Goal: Task Accomplishment & Management: Manage account settings

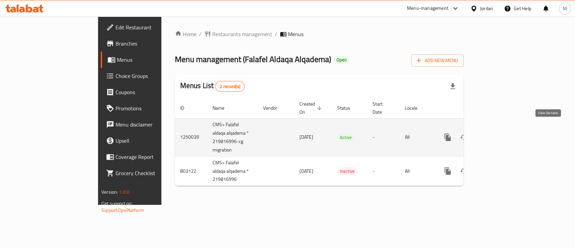
click at [499, 134] on icon "enhanced table" at bounding box center [496, 137] width 6 height 6
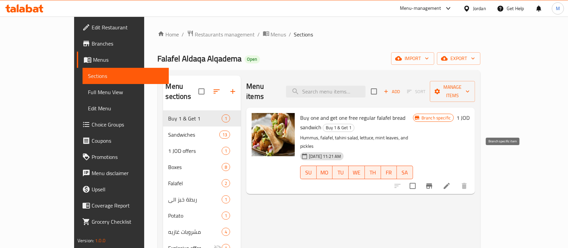
click at [433, 182] on icon "Branch-specific-item" at bounding box center [429, 186] width 8 height 8
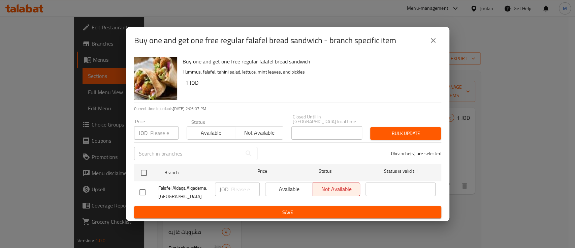
click at [432, 41] on icon "close" at bounding box center [433, 40] width 8 height 8
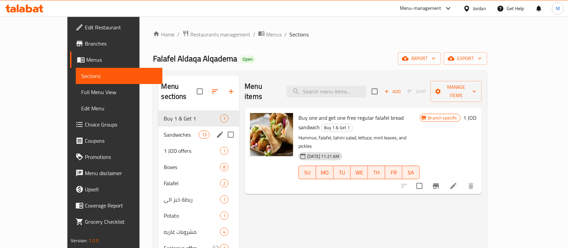
click at [158, 129] on div "Sandwiches 13" at bounding box center [198, 134] width 81 height 16
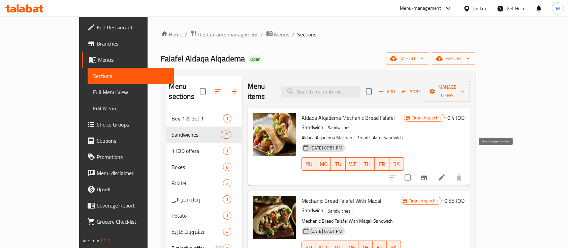
click at [428, 173] on icon "Branch-specific-item" at bounding box center [424, 177] width 8 height 8
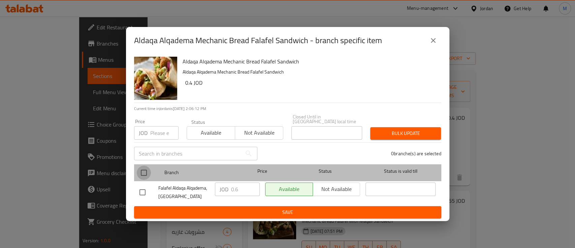
click at [143, 168] on input "checkbox" at bounding box center [144, 172] width 14 height 14
checkbox input "true"
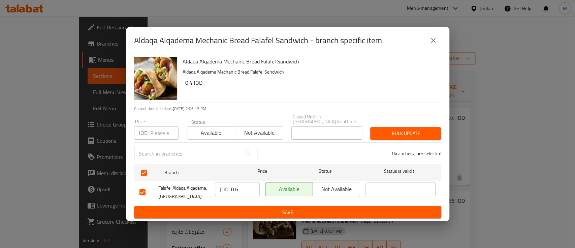
click at [151, 133] on input "number" at bounding box center [164, 132] width 28 height 13
type input "0.62"
click at [392, 123] on div "Bulk update" at bounding box center [405, 133] width 79 height 21
click at [391, 129] on span "Bulk update" at bounding box center [406, 133] width 60 height 8
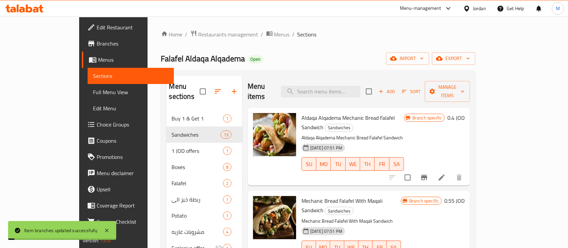
scroll to position [45, 0]
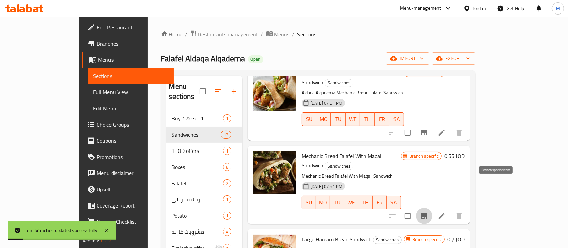
click at [428, 212] on icon "Branch-specific-item" at bounding box center [424, 216] width 8 height 8
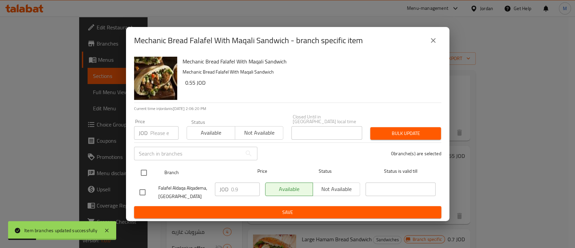
drag, startPoint x: 143, startPoint y: 167, endPoint x: 143, endPoint y: 162, distance: 4.4
click at [143, 167] on input "checkbox" at bounding box center [144, 172] width 14 height 14
checkbox input "true"
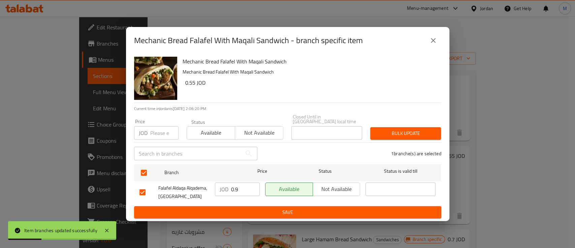
click at [150, 126] on input "number" at bounding box center [164, 132] width 28 height 13
type input "0.92"
click at [401, 131] on span "Bulk update" at bounding box center [406, 133] width 60 height 8
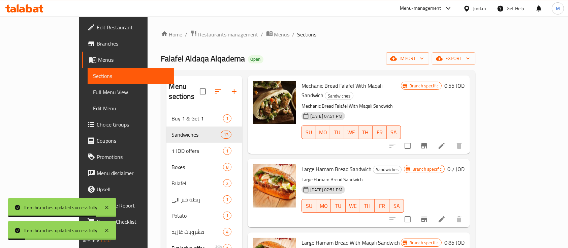
scroll to position [135, 0]
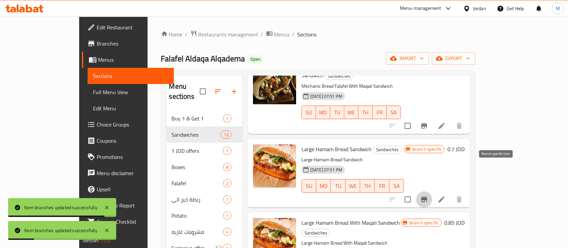
click at [427, 196] on icon "Branch-specific-item" at bounding box center [424, 198] width 6 height 5
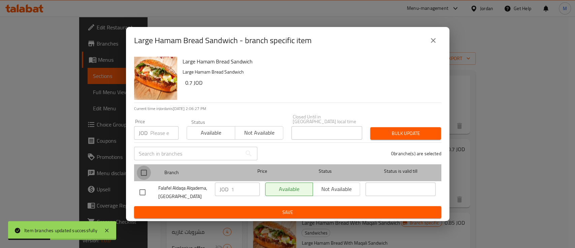
click at [146, 171] on input "checkbox" at bounding box center [144, 172] width 14 height 14
checkbox input "true"
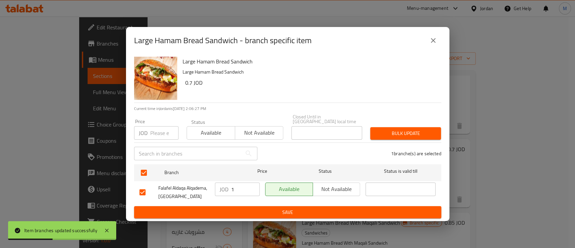
click at [152, 131] on input "number" at bounding box center [164, 132] width 28 height 13
type input "1.02"
click at [396, 131] on span "Bulk update" at bounding box center [406, 133] width 60 height 8
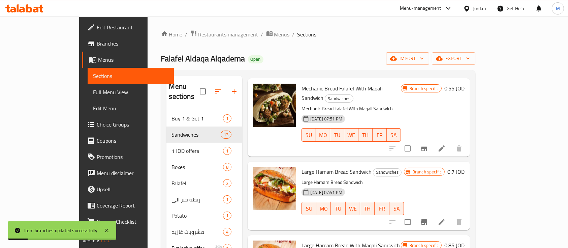
scroll to position [180, 0]
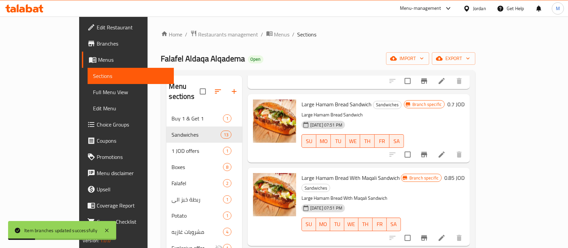
click at [427, 235] on icon "Branch-specific-item" at bounding box center [424, 237] width 6 height 5
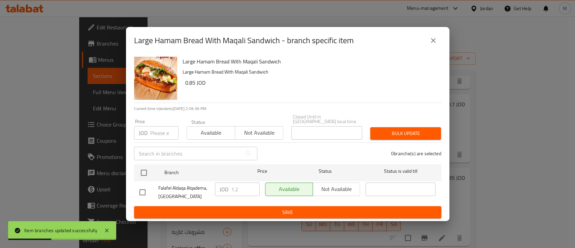
click at [143, 169] on input "checkbox" at bounding box center [144, 172] width 14 height 14
checkbox input "true"
click at [150, 127] on input "number" at bounding box center [164, 132] width 28 height 13
type input "1.22"
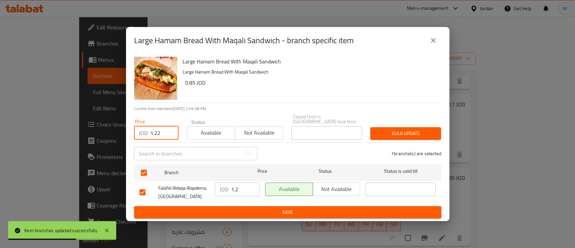
click at [399, 129] on span "Bulk update" at bounding box center [406, 133] width 60 height 8
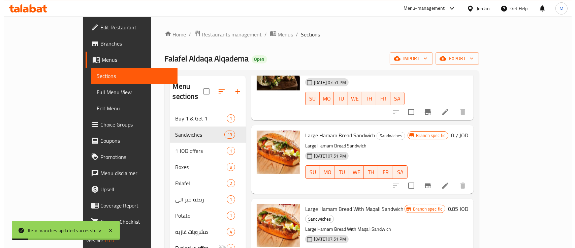
scroll to position [135, 0]
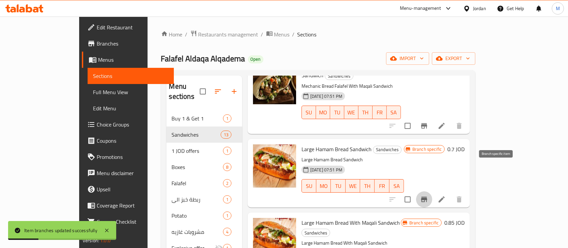
click at [427, 196] on icon "Branch-specific-item" at bounding box center [424, 198] width 6 height 5
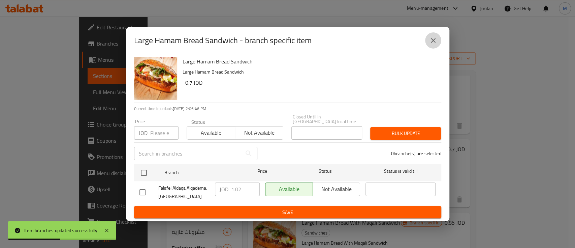
click at [431, 42] on icon "close" at bounding box center [433, 40] width 8 height 8
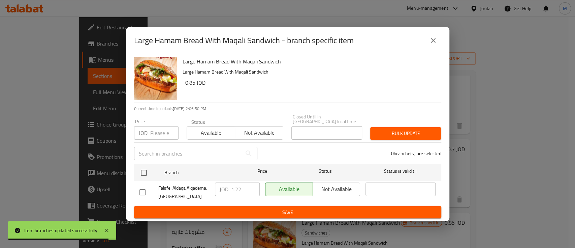
click at [431, 43] on icon "close" at bounding box center [433, 40] width 5 height 5
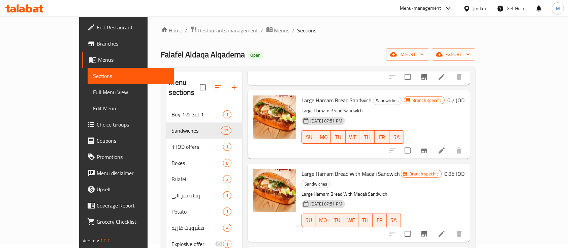
scroll to position [270, 0]
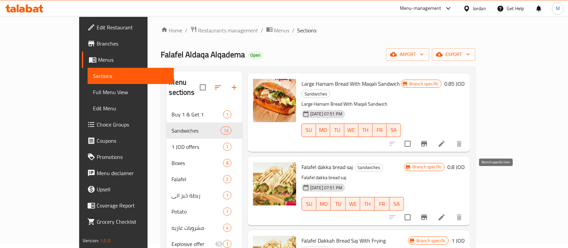
click at [428, 213] on icon "Branch-specific-item" at bounding box center [424, 217] width 8 height 8
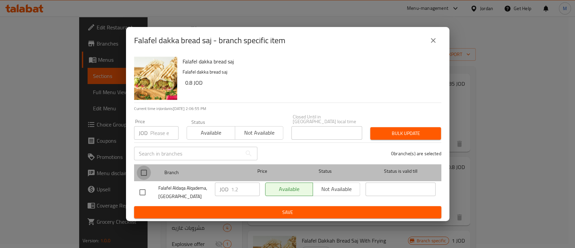
click at [146, 171] on input "checkbox" at bounding box center [144, 172] width 14 height 14
checkbox input "true"
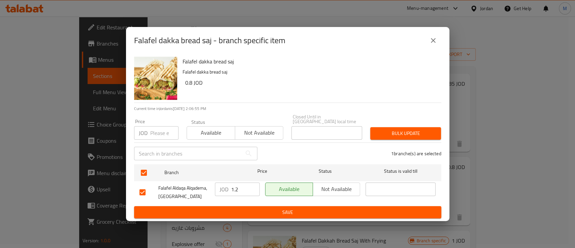
click at [152, 134] on input "number" at bounding box center [164, 132] width 28 height 13
type input "1.02"
click at [381, 129] on span "Bulk update" at bounding box center [406, 133] width 60 height 8
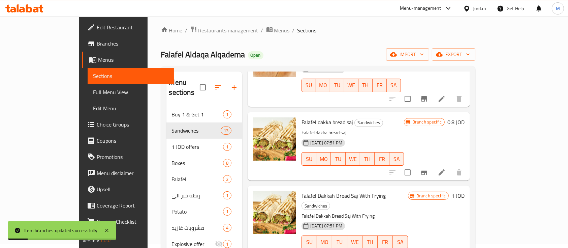
scroll to position [359, 0]
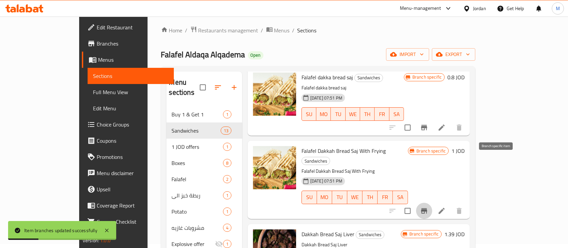
click at [428, 207] on icon "Branch-specific-item" at bounding box center [424, 211] width 8 height 8
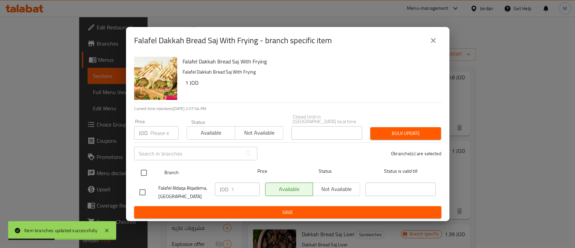
click at [143, 169] on input "checkbox" at bounding box center [144, 172] width 14 height 14
checkbox input "true"
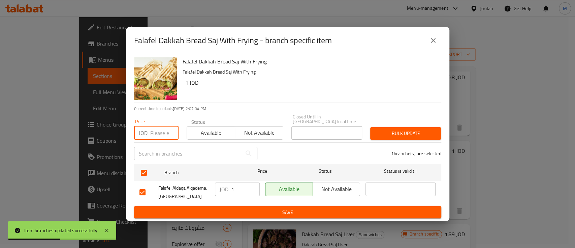
click at [152, 129] on input "number" at bounding box center [164, 132] width 28 height 13
type input "1.02"
drag, startPoint x: 393, startPoint y: 132, endPoint x: 444, endPoint y: 136, distance: 51.7
click at [393, 132] on span "Bulk update" at bounding box center [406, 133] width 60 height 8
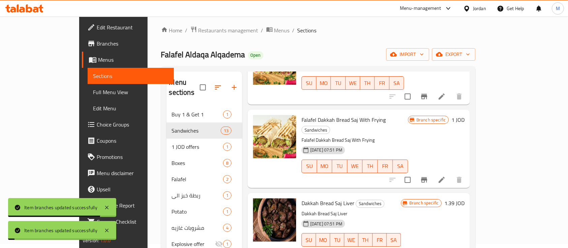
scroll to position [449, 0]
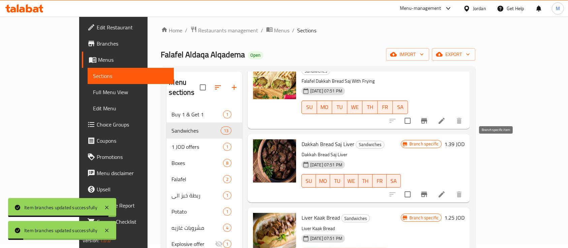
click at [427, 191] on icon "Branch-specific-item" at bounding box center [424, 193] width 6 height 5
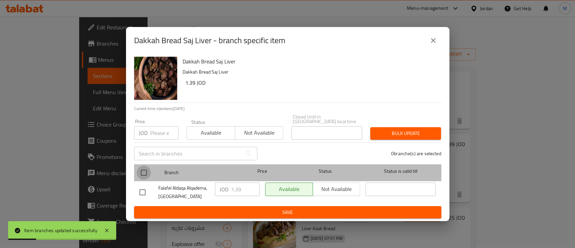
click at [147, 169] on input "checkbox" at bounding box center [144, 172] width 14 height 14
checkbox input "true"
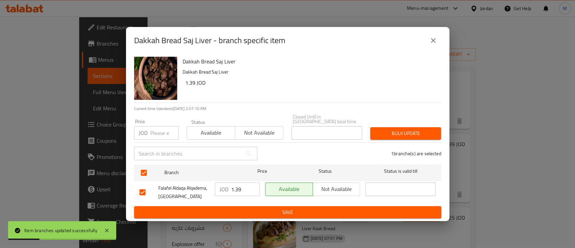
click at [152, 131] on input "number" at bounding box center [164, 132] width 28 height 13
type input "1.41"
drag, startPoint x: 388, startPoint y: 132, endPoint x: 398, endPoint y: 129, distance: 10.1
click at [389, 131] on span "Bulk update" at bounding box center [406, 133] width 60 height 8
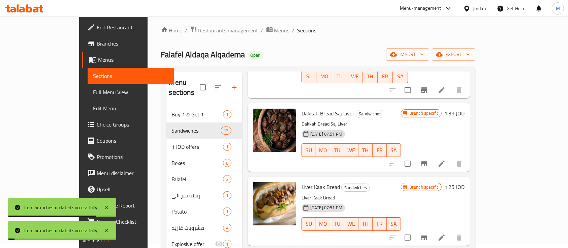
scroll to position [494, 0]
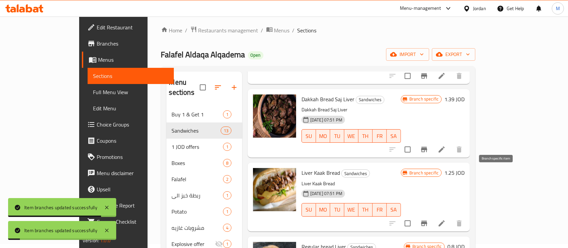
click at [428, 219] on icon "Branch-specific-item" at bounding box center [424, 223] width 8 height 8
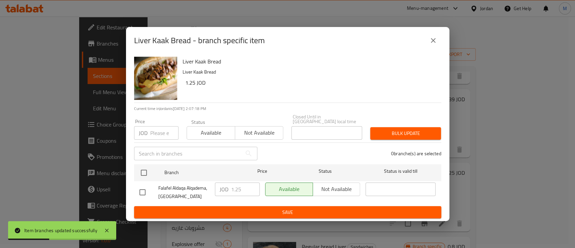
click at [144, 168] on input "checkbox" at bounding box center [144, 172] width 14 height 14
checkbox input "true"
click at [152, 134] on input "number" at bounding box center [164, 132] width 28 height 13
type input "1.27"
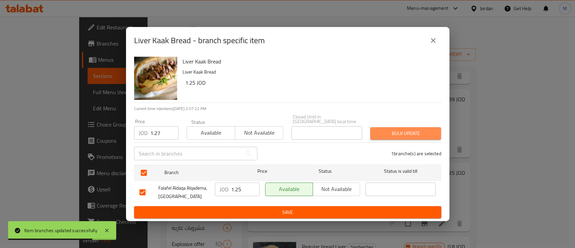
click at [390, 129] on span "Bulk update" at bounding box center [406, 133] width 60 height 8
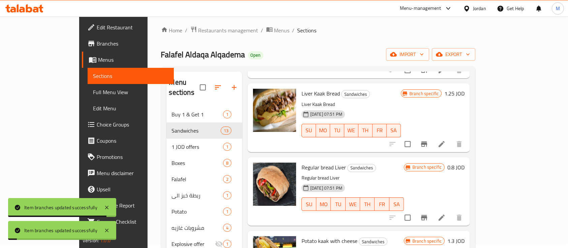
scroll to position [584, 0]
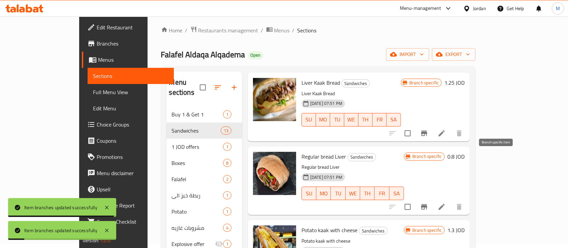
click at [428, 203] on icon "Branch-specific-item" at bounding box center [424, 207] width 8 height 8
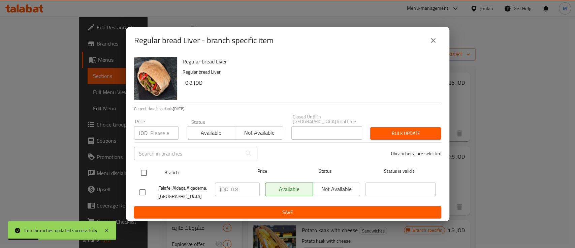
click at [143, 172] on input "checkbox" at bounding box center [144, 172] width 14 height 14
checkbox input "true"
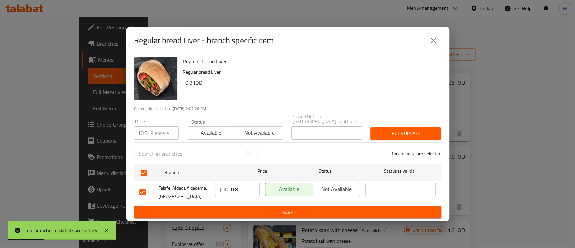
click at [159, 131] on input "number" at bounding box center [164, 132] width 28 height 13
type input "0.82"
click at [396, 132] on span "Bulk update" at bounding box center [406, 133] width 60 height 8
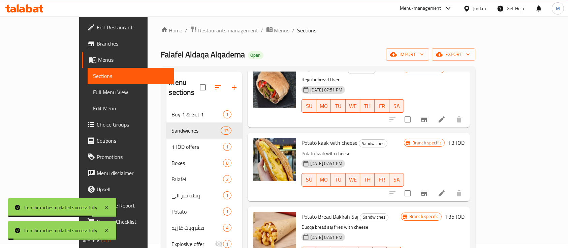
scroll to position [674, 0]
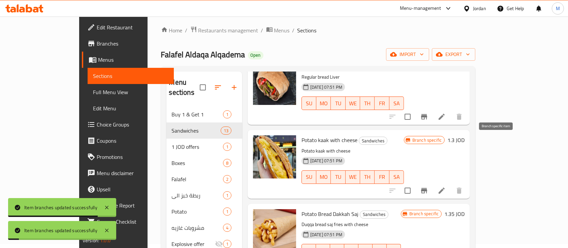
click at [427, 188] on icon "Branch-specific-item" at bounding box center [424, 190] width 6 height 5
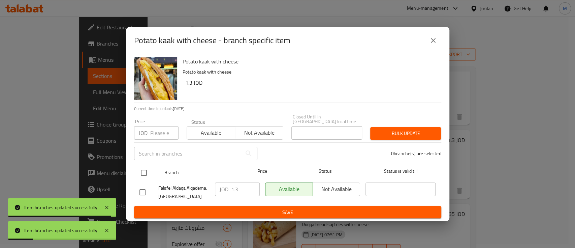
click at [149, 172] on input "checkbox" at bounding box center [144, 172] width 14 height 14
checkbox input "true"
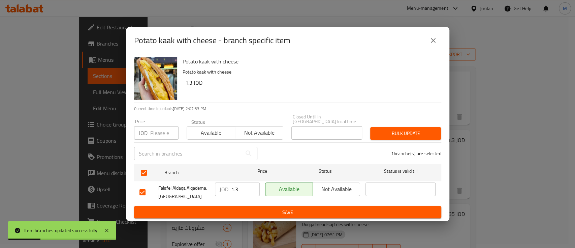
click at [149, 130] on div "JOD Price" at bounding box center [156, 132] width 44 height 13
type input "1.32"
click at [397, 132] on span "Bulk update" at bounding box center [406, 133] width 60 height 8
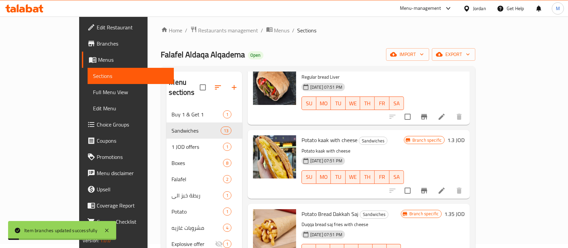
scroll to position [726, 0]
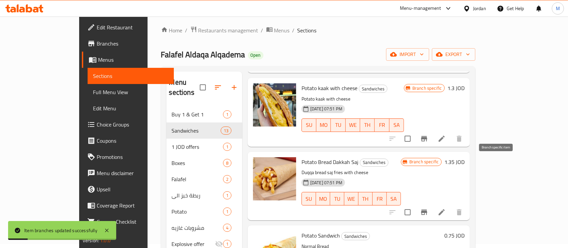
click at [427, 209] on icon "Branch-specific-item" at bounding box center [424, 211] width 6 height 5
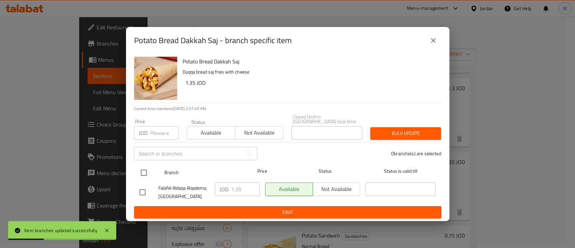
click at [148, 168] on input "checkbox" at bounding box center [144, 172] width 14 height 14
checkbox input "true"
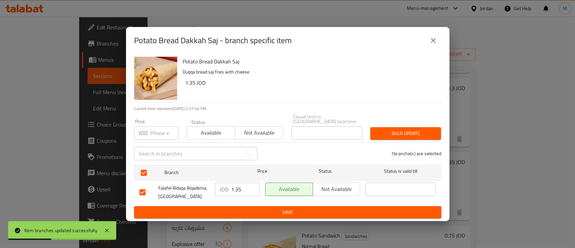
click at [153, 128] on input "number" at bounding box center [164, 132] width 28 height 13
type input "1.37"
click at [398, 134] on span "Bulk update" at bounding box center [406, 133] width 60 height 8
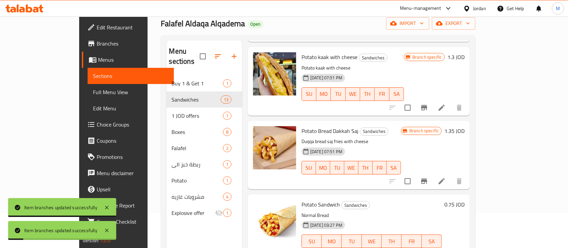
scroll to position [49, 0]
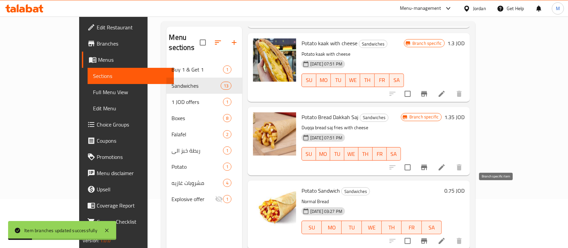
click at [428, 237] on icon "Branch-specific-item" at bounding box center [424, 241] width 8 height 8
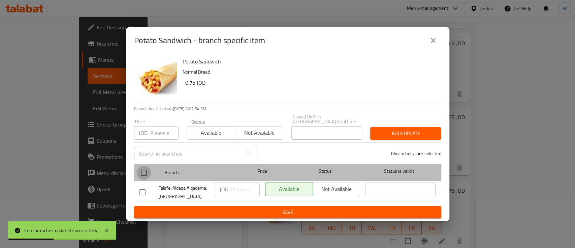
click at [143, 167] on input "checkbox" at bounding box center [144, 172] width 14 height 14
checkbox input "true"
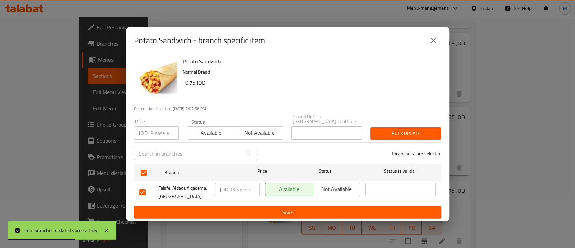
click at [433, 42] on icon "close" at bounding box center [433, 40] width 5 height 5
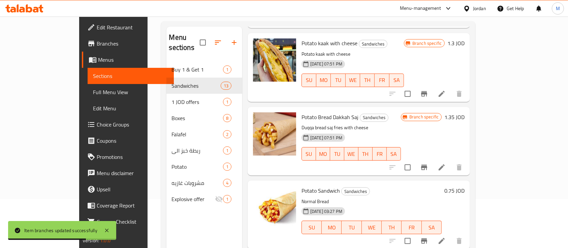
click at [428, 163] on icon "Branch-specific-item" at bounding box center [424, 167] width 8 height 8
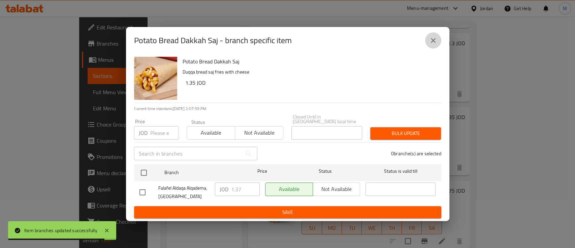
click at [436, 41] on icon "close" at bounding box center [433, 40] width 8 height 8
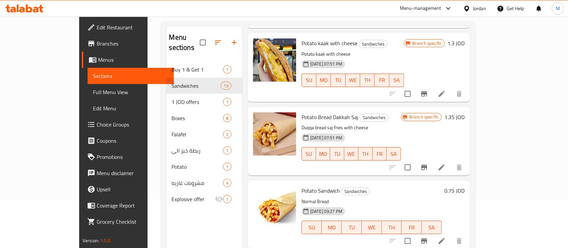
scroll to position [94, 0]
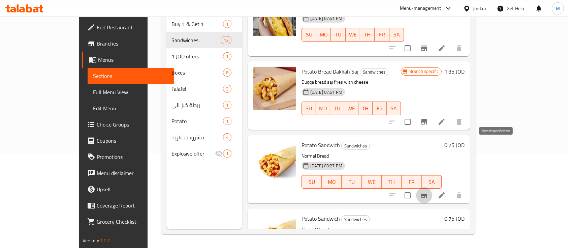
click at [427, 192] on icon "Branch-specific-item" at bounding box center [424, 194] width 6 height 5
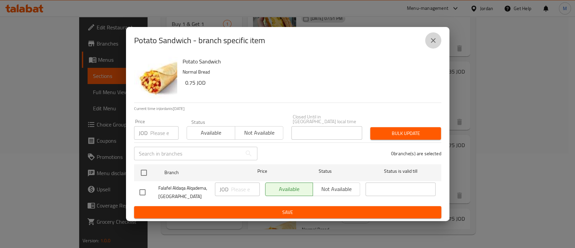
click at [433, 44] on icon "close" at bounding box center [433, 40] width 8 height 8
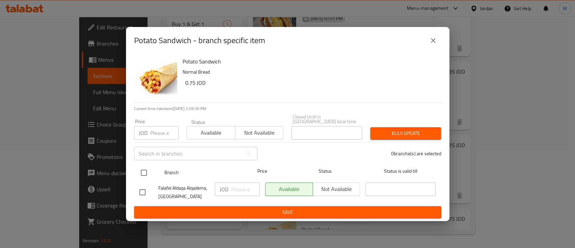
click at [143, 173] on input "checkbox" at bounding box center [144, 172] width 14 height 14
checkbox input "true"
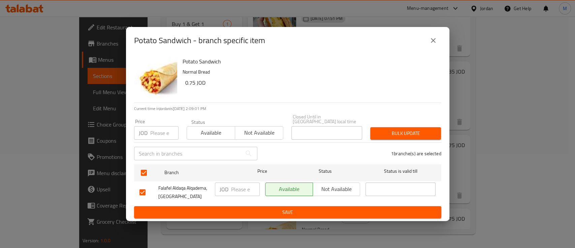
drag, startPoint x: 164, startPoint y: 120, endPoint x: 157, endPoint y: 128, distance: 11.0
click at [164, 121] on div "Price JOD Price" at bounding box center [156, 129] width 44 height 21
click at [156, 129] on input "number" at bounding box center [164, 132] width 28 height 13
type input "0.77"
click at [388, 130] on span "Bulk update" at bounding box center [406, 133] width 60 height 8
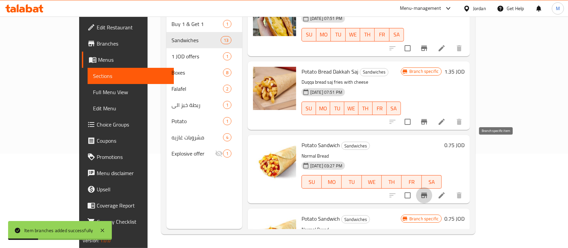
click at [427, 192] on icon "Branch-specific-item" at bounding box center [424, 194] width 6 height 5
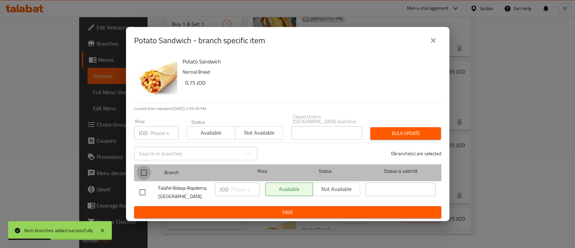
click at [146, 171] on input "checkbox" at bounding box center [144, 172] width 14 height 14
checkbox input "true"
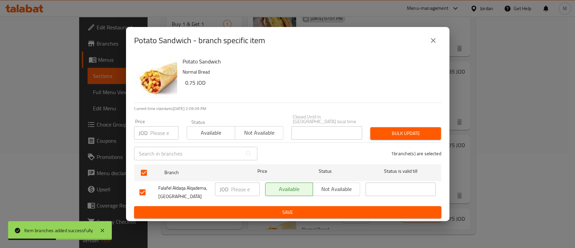
click at [151, 132] on input "number" at bounding box center [164, 132] width 28 height 13
type input "0.77"
click at [344, 187] on span "Not available" at bounding box center [337, 189] width 42 height 10
click at [403, 129] on span "Bulk update" at bounding box center [406, 133] width 60 height 8
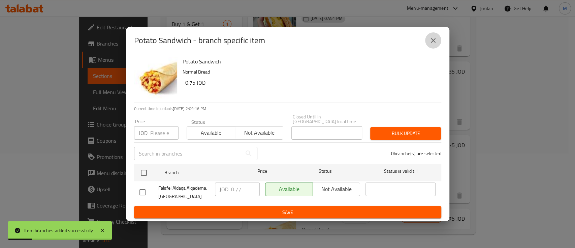
drag, startPoint x: 435, startPoint y: 45, endPoint x: 344, endPoint y: 104, distance: 108.9
click at [435, 44] on icon "close" at bounding box center [433, 40] width 8 height 8
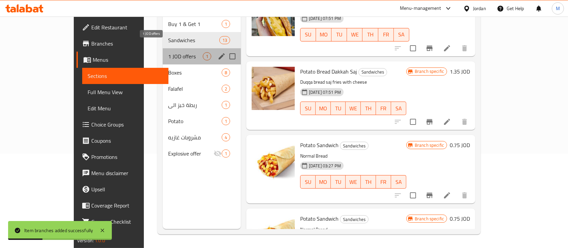
click at [168, 52] on span "1 JOD offers" at bounding box center [185, 56] width 35 height 8
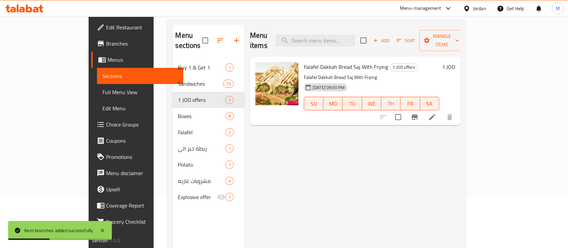
scroll to position [49, 0]
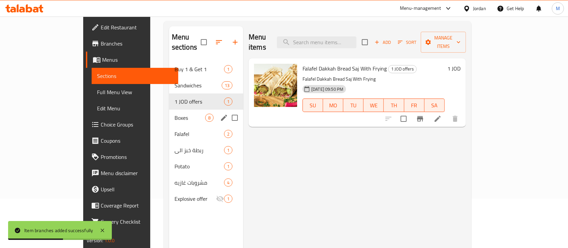
click at [175, 114] on span "Boxes" at bounding box center [190, 118] width 31 height 8
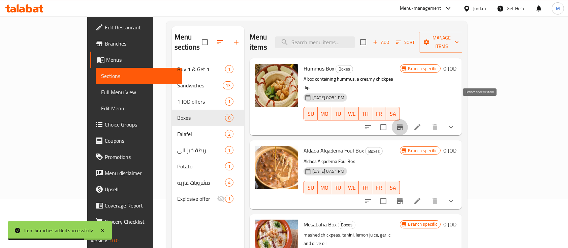
click at [403, 124] on icon "Branch-specific-item" at bounding box center [400, 126] width 6 height 5
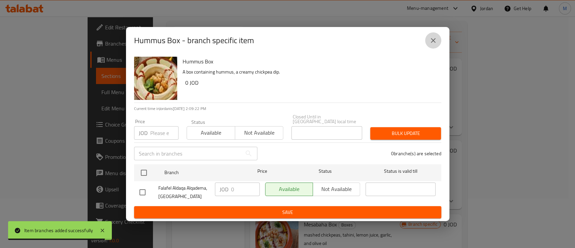
click at [432, 44] on icon "close" at bounding box center [433, 40] width 8 height 8
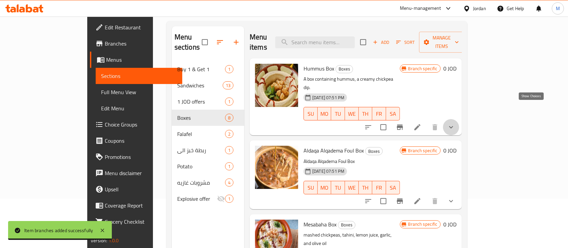
click at [455, 123] on icon "show more" at bounding box center [451, 127] width 8 height 8
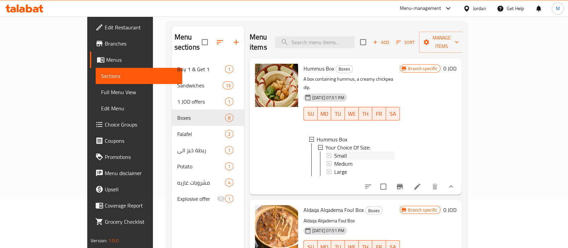
click at [334, 151] on span "Small" at bounding box center [340, 155] width 13 height 8
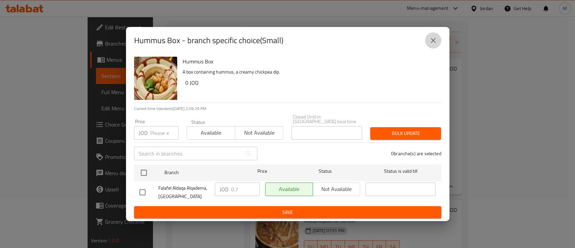
click at [434, 39] on icon "close" at bounding box center [433, 40] width 8 height 8
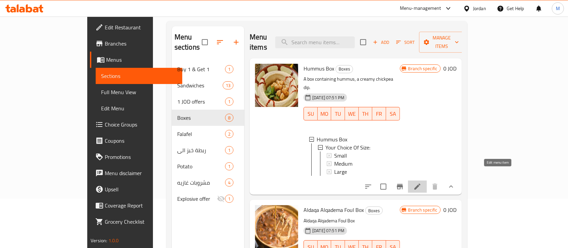
click at [421, 183] on icon at bounding box center [417, 186] width 6 height 6
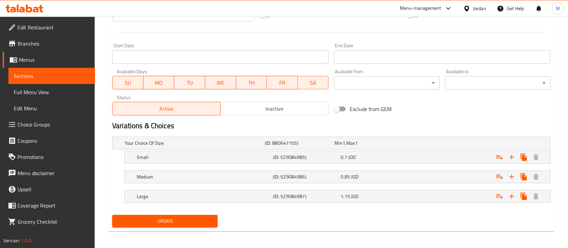
scroll to position [272, 0]
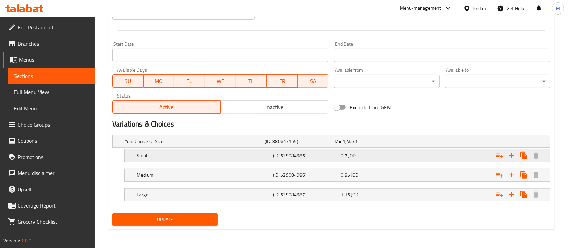
click at [453, 143] on div "Expand" at bounding box center [473, 141] width 140 height 3
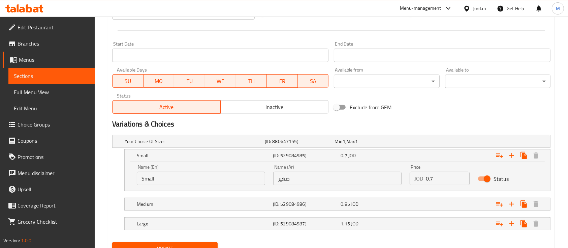
click at [441, 180] on input "0.7" at bounding box center [448, 178] width 44 height 13
type input "0.72"
click at [396, 145] on div "0.85 JOD" at bounding box center [368, 141] width 67 height 7
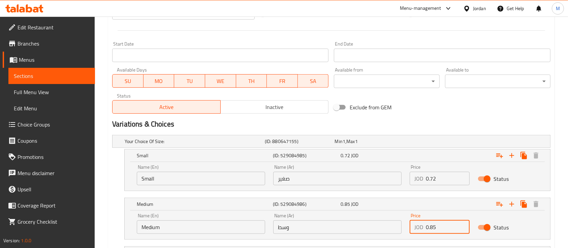
click at [434, 229] on input "0.85" at bounding box center [448, 226] width 44 height 13
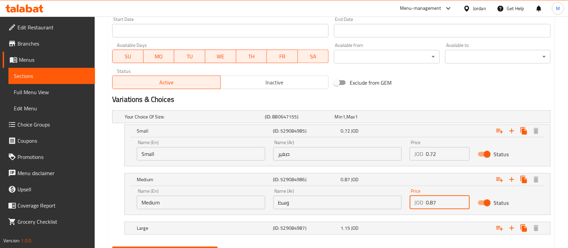
scroll to position [317, 0]
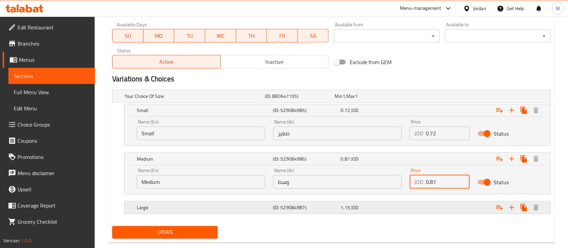
type input "0.87"
click at [399, 99] on div "1.15 JOD" at bounding box center [368, 96] width 67 height 7
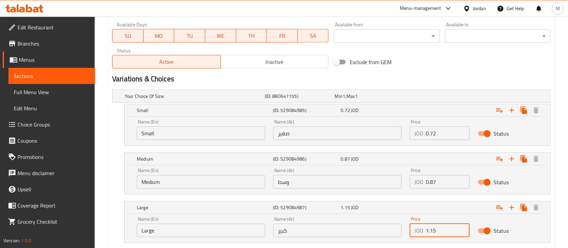
click at [434, 228] on input "1.15" at bounding box center [448, 229] width 44 height 13
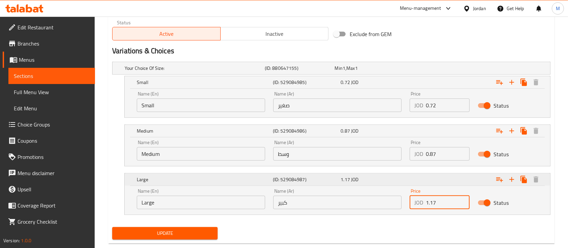
scroll to position [359, 0]
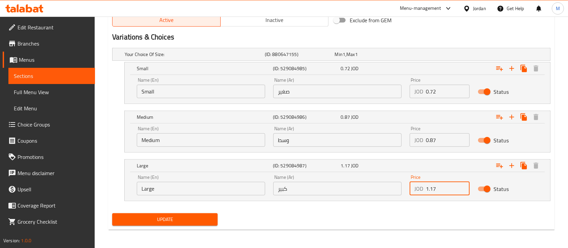
type input "1.17"
click at [189, 216] on span "Update" at bounding box center [165, 219] width 95 height 8
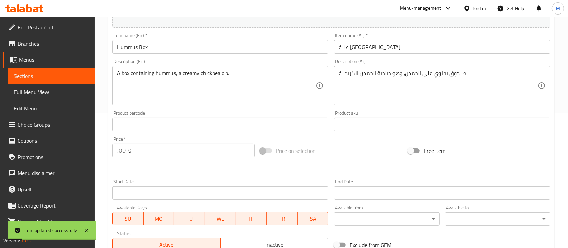
scroll to position [0, 0]
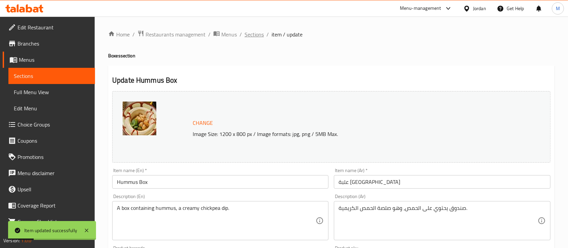
click at [255, 33] on span "Sections" at bounding box center [254, 34] width 19 height 8
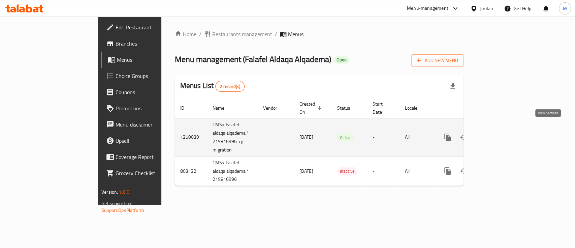
click at [500, 133] on icon "enhanced table" at bounding box center [496, 137] width 8 height 8
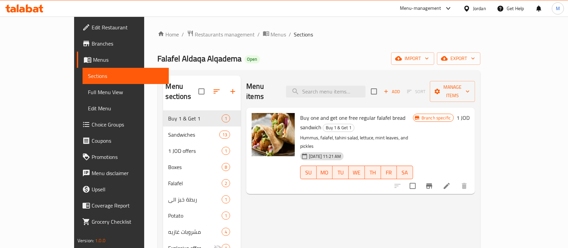
click at [92, 126] on span "Choice Groups" at bounding box center [128, 124] width 72 height 8
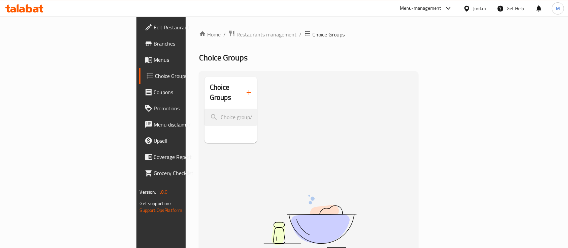
click at [155, 72] on span "Choice Groups" at bounding box center [190, 76] width 71 height 8
click at [205, 134] on div "Choice Groups" at bounding box center [231, 109] width 53 height 66
click at [154, 90] on span "Coupons" at bounding box center [190, 92] width 72 height 8
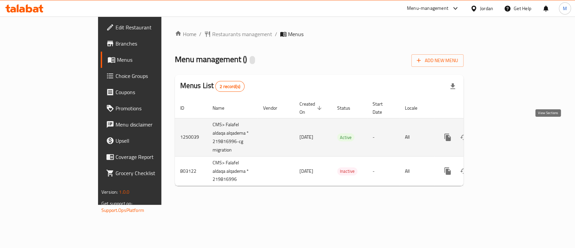
click at [499, 134] on icon "enhanced table" at bounding box center [496, 137] width 6 height 6
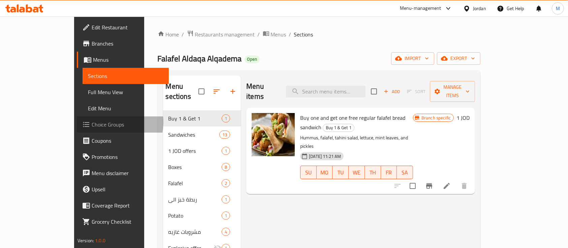
click at [92, 123] on span "Choice Groups" at bounding box center [128, 124] width 72 height 8
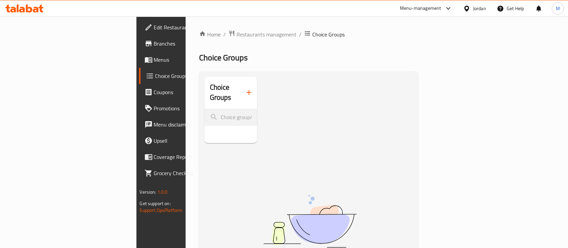
drag, startPoint x: 166, startPoint y: 132, endPoint x: 163, endPoint y: 136, distance: 4.8
click at [205, 135] on div "Choice Groups" at bounding box center [231, 109] width 53 height 66
drag, startPoint x: 145, startPoint y: 163, endPoint x: 155, endPoint y: 137, distance: 27.5
click at [205, 143] on div "Choice Groups" at bounding box center [231, 109] width 53 height 66
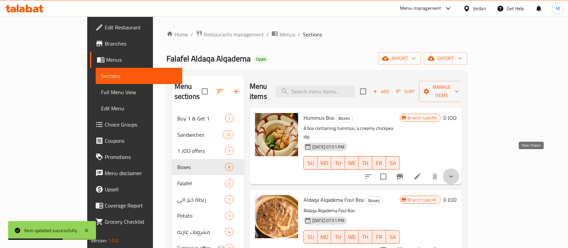
click at [455, 172] on icon "show more" at bounding box center [451, 176] width 8 height 8
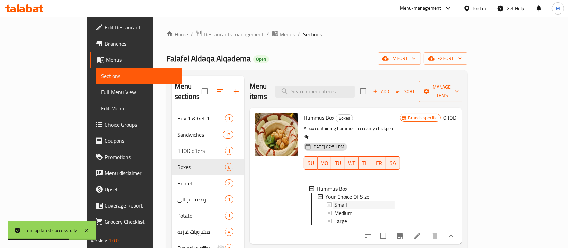
click at [382, 200] on div "Small" at bounding box center [364, 204] width 60 height 8
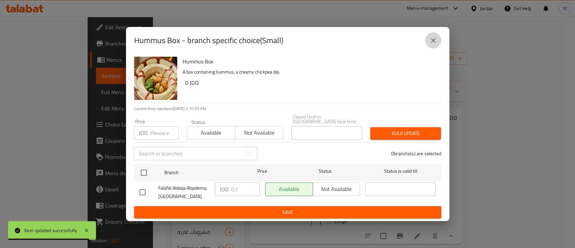
click at [436, 43] on icon "close" at bounding box center [433, 40] width 8 height 8
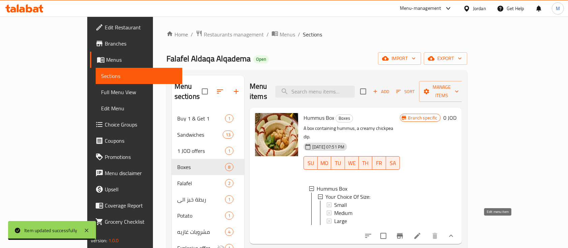
click at [422, 232] on icon at bounding box center [417, 236] width 8 height 8
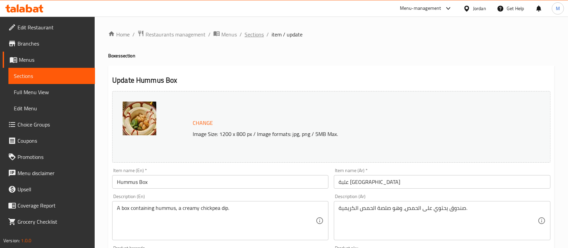
click at [257, 36] on span "Sections" at bounding box center [254, 34] width 19 height 8
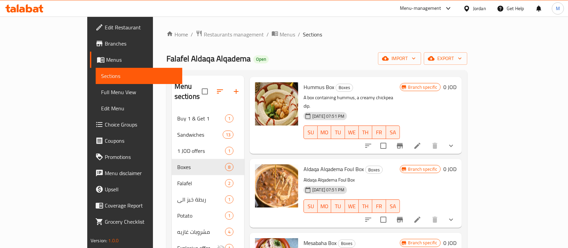
scroll to position [45, 0]
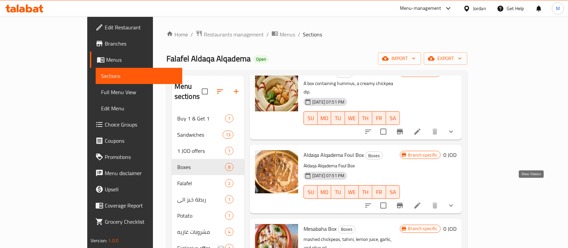
click at [455, 201] on icon "show more" at bounding box center [451, 205] width 8 height 8
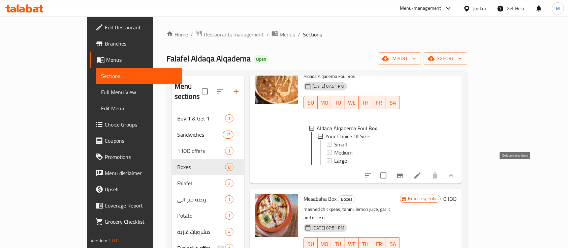
scroll to position [135, 0]
click at [422, 171] on icon at bounding box center [417, 175] width 8 height 8
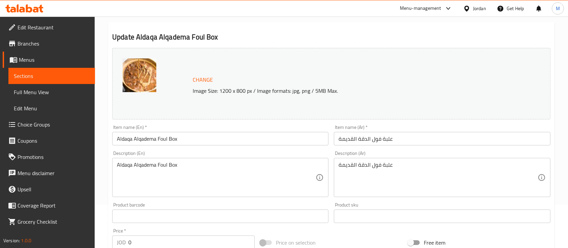
scroll to position [272, 0]
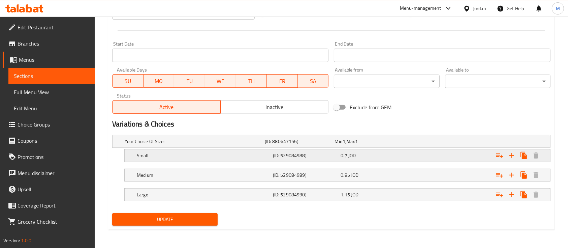
drag, startPoint x: 396, startPoint y: 151, endPoint x: 394, endPoint y: 155, distance: 4.5
click at [396, 145] on div "0.7 JOD" at bounding box center [368, 141] width 67 height 7
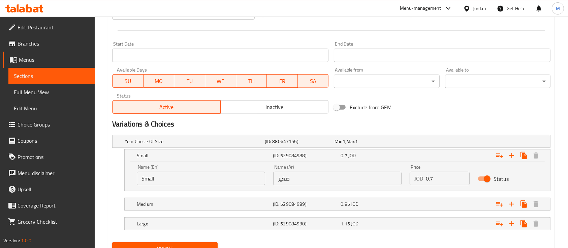
click at [439, 177] on input "0.7" at bounding box center [448, 178] width 44 height 13
type input "0.72"
click at [415, 143] on div "Expand" at bounding box center [473, 141] width 140 height 3
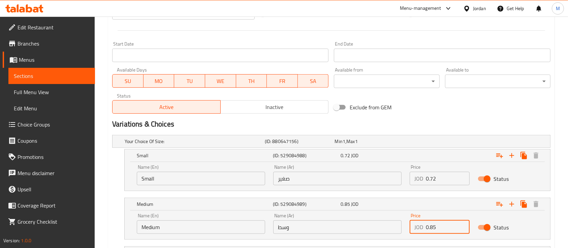
drag, startPoint x: 441, startPoint y: 228, endPoint x: 434, endPoint y: 233, distance: 8.2
click at [434, 233] on input "0.85" at bounding box center [448, 226] width 44 height 13
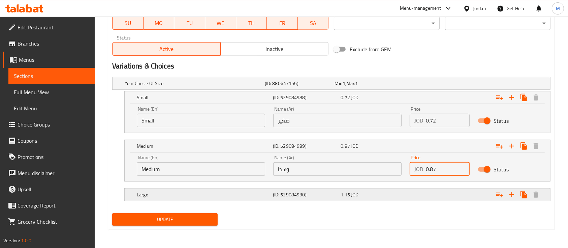
type input "0.87"
click at [422, 85] on div "Expand" at bounding box center [473, 83] width 140 height 3
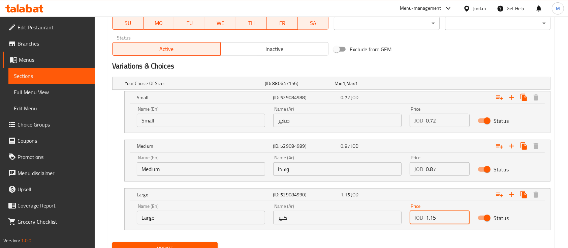
click at [434, 217] on input "1.15" at bounding box center [448, 217] width 44 height 13
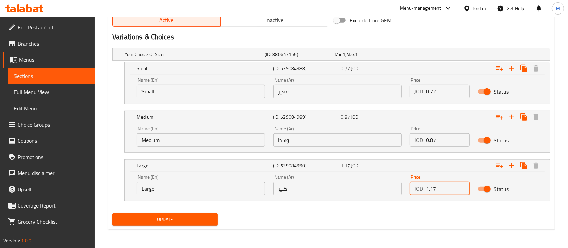
type input "1.17"
drag, startPoint x: 206, startPoint y: 220, endPoint x: 214, endPoint y: 214, distance: 10.0
click at [206, 221] on span "Update" at bounding box center [165, 219] width 95 height 8
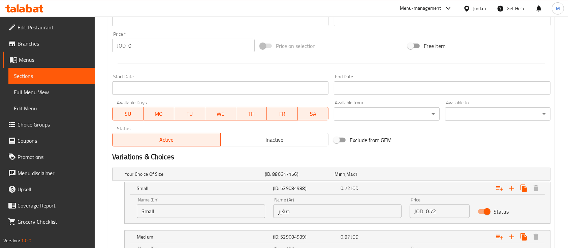
scroll to position [354, 0]
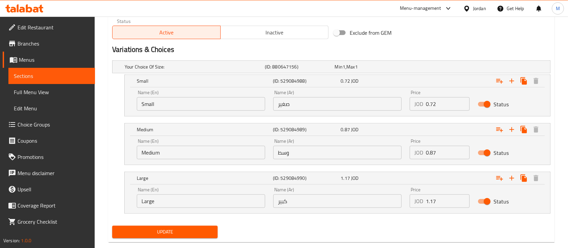
click at [205, 239] on div "Update" at bounding box center [165, 232] width 111 height 18
click at [202, 233] on span "Update" at bounding box center [165, 231] width 95 height 8
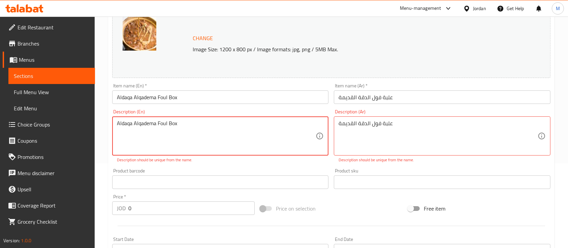
click at [184, 126] on textarea "Aldaqa Alqadema Foul Box" at bounding box center [216, 136] width 199 height 32
type textarea "Aldaqa Alqadema Foul Box,"
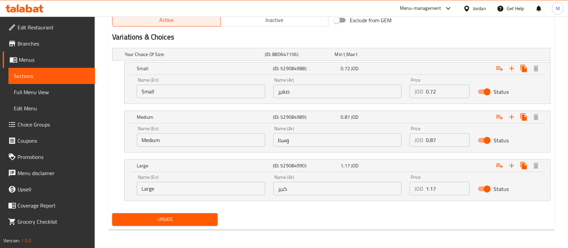
type textarea "علبة فول الدقة القديمة,"
click at [170, 213] on button "Update" at bounding box center [164, 219] width 105 height 12
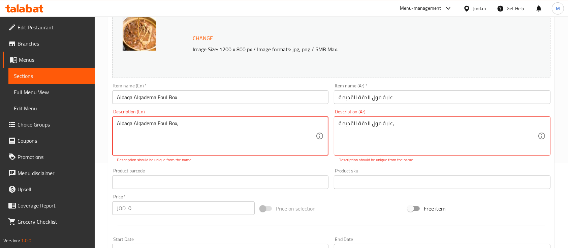
drag, startPoint x: 185, startPoint y: 126, endPoint x: 178, endPoint y: 130, distance: 7.5
click at [178, 130] on textarea "Aldaqa Alqadema Foul Box," at bounding box center [216, 136] width 199 height 32
drag, startPoint x: 183, startPoint y: 126, endPoint x: 106, endPoint y: 129, distance: 76.9
click at [106, 129] on div "Home / Restaurants management / Menus / Sections / item / update Boxes section …" at bounding box center [331, 231] width 473 height 598
type textarea "Aldaqa Alqadema Foul Box"
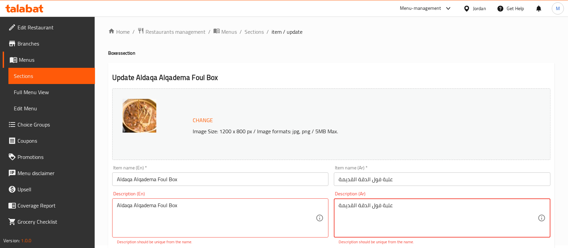
scroll to position [0, 0]
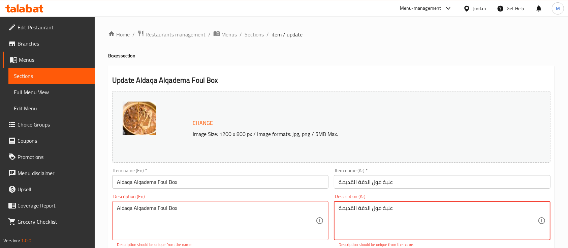
type textarea "علبة فول الدقة القديمة"
click at [265, 35] on ol "Home / Restaurants management / Menus / Sections / item / update" at bounding box center [331, 34] width 446 height 9
click at [258, 34] on span "Sections" at bounding box center [254, 34] width 19 height 8
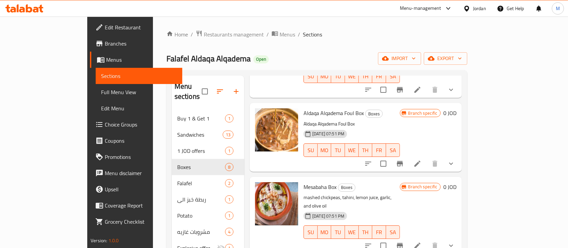
scroll to position [90, 0]
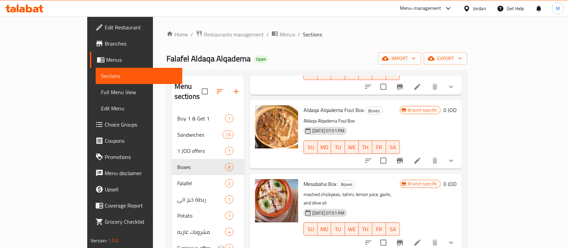
click at [421, 239] on icon at bounding box center [417, 242] width 6 height 6
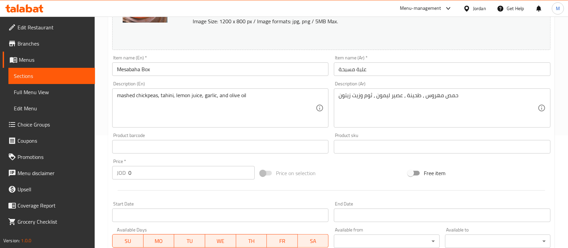
scroll to position [270, 0]
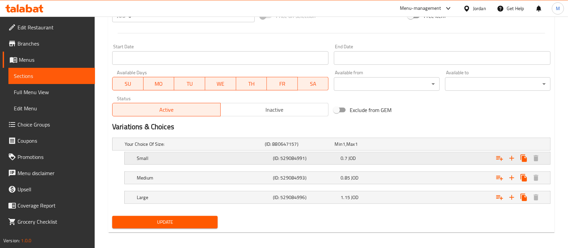
click at [381, 147] on div "0.7 JOD" at bounding box center [368, 144] width 67 height 7
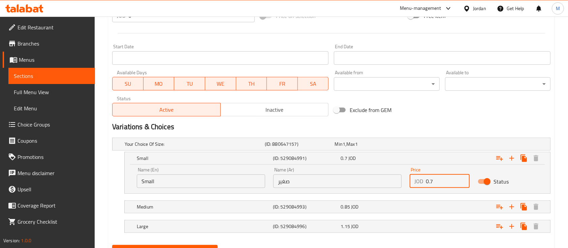
click at [434, 180] on input "0.7" at bounding box center [448, 180] width 44 height 13
type input "0.72"
click at [439, 145] on div "Expand" at bounding box center [473, 144] width 140 height 3
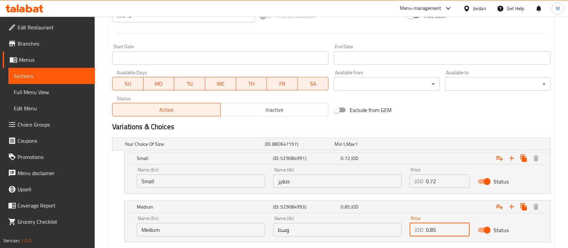
drag, startPoint x: 436, startPoint y: 226, endPoint x: 434, endPoint y: 229, distance: 4.3
click at [434, 229] on input "0.85" at bounding box center [448, 229] width 44 height 13
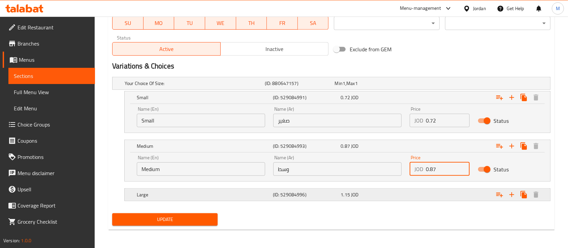
type input "0.87"
click at [440, 85] on div "Expand" at bounding box center [473, 83] width 140 height 3
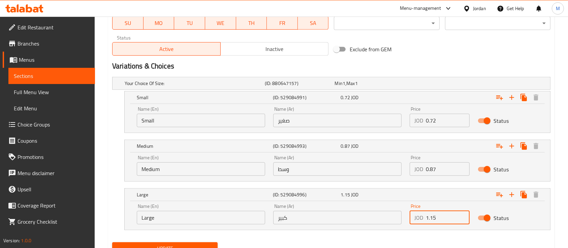
click at [435, 216] on input "1.15" at bounding box center [448, 217] width 44 height 13
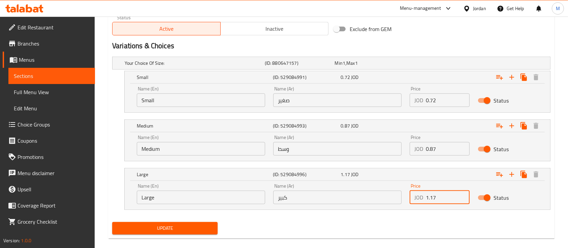
scroll to position [359, 0]
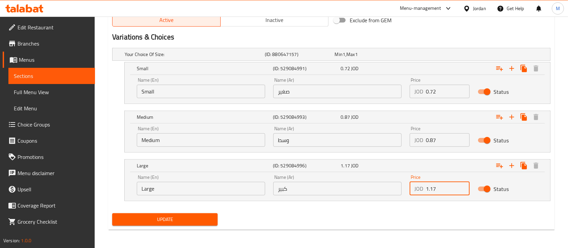
type input "1.17"
click at [156, 216] on span "Update" at bounding box center [165, 219] width 95 height 8
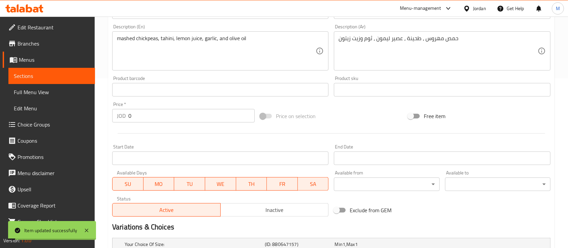
scroll to position [0, 0]
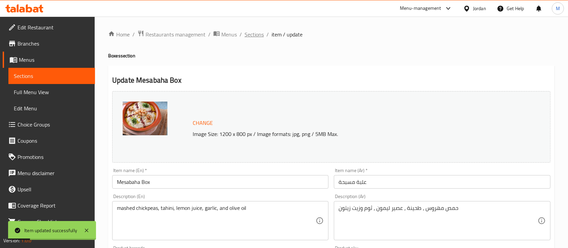
click at [261, 34] on span "Sections" at bounding box center [254, 34] width 19 height 8
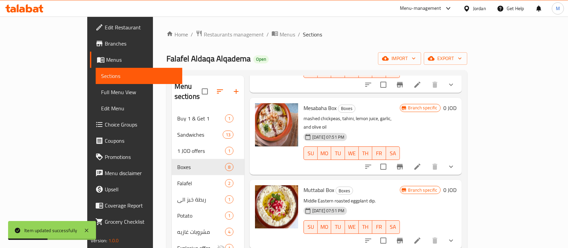
scroll to position [180, 0]
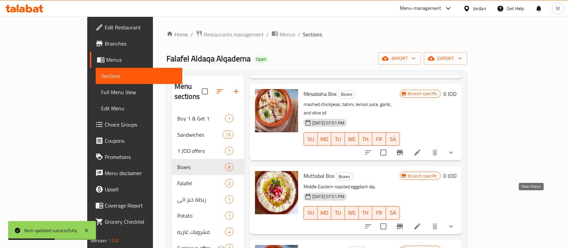
click at [455, 222] on icon "show more" at bounding box center [451, 226] width 8 height 8
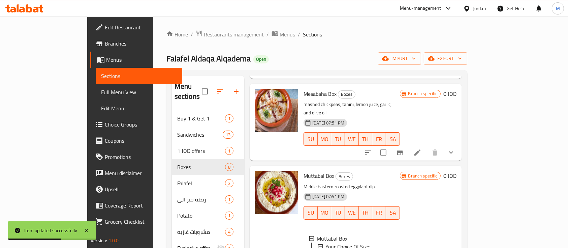
scroll to position [270, 0]
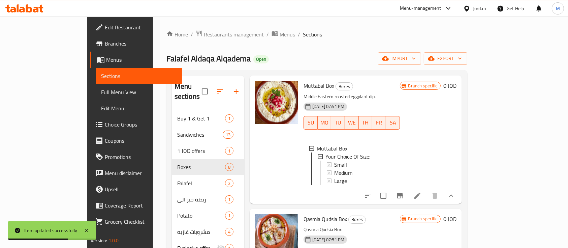
click at [427, 189] on li at bounding box center [417, 195] width 19 height 12
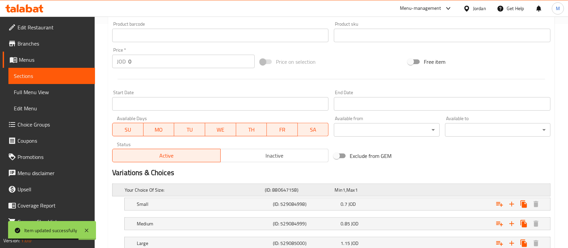
scroll to position [224, 0]
click at [416, 190] on div "Expand" at bounding box center [473, 189] width 140 height 3
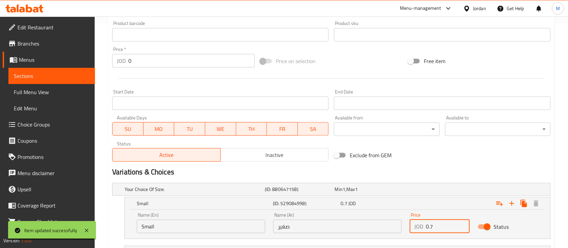
click at [434, 222] on input "0.7" at bounding box center [448, 225] width 44 height 13
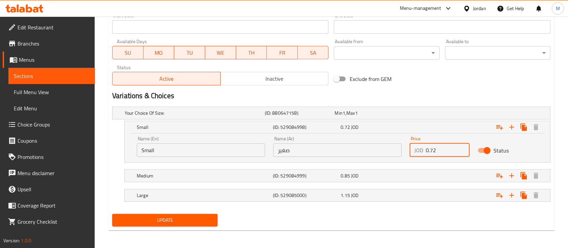
scroll to position [301, 0]
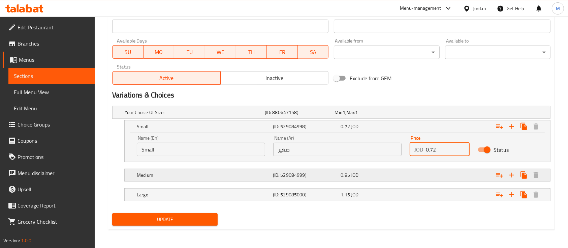
type input "0.72"
click at [434, 114] on div "Expand" at bounding box center [473, 112] width 140 height 3
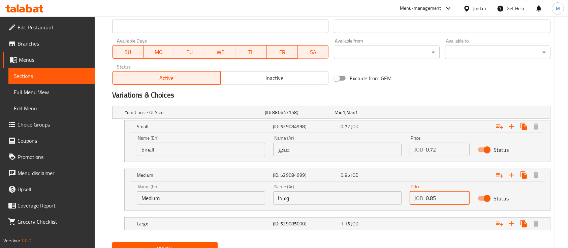
click at [435, 198] on input "0.85" at bounding box center [448, 197] width 44 height 13
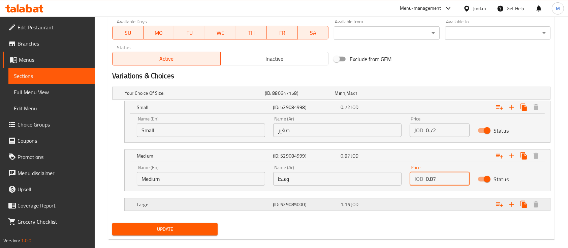
scroll to position [330, 0]
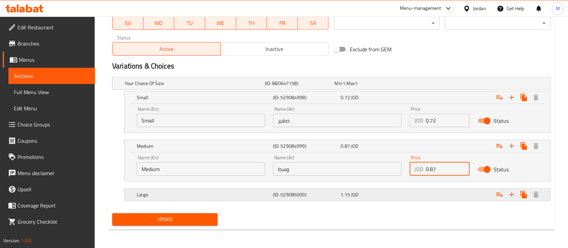
type input "0.87"
click at [442, 85] on div "Expand" at bounding box center [473, 83] width 140 height 3
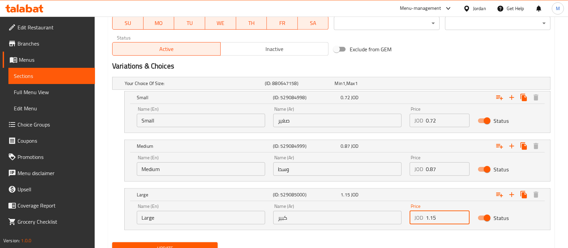
click at [434, 214] on input "1.15" at bounding box center [448, 217] width 44 height 13
drag, startPoint x: 438, startPoint y: 216, endPoint x: 434, endPoint y: 222, distance: 7.6
click at [434, 222] on input "1.15" at bounding box center [448, 217] width 44 height 13
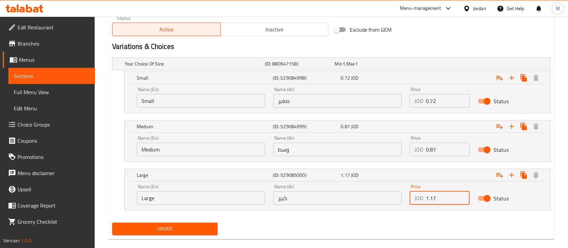
scroll to position [359, 0]
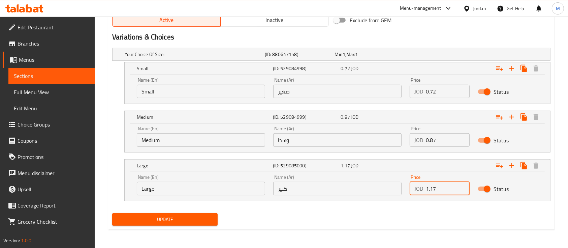
type input "1.17"
click at [206, 216] on span "Update" at bounding box center [165, 219] width 95 height 8
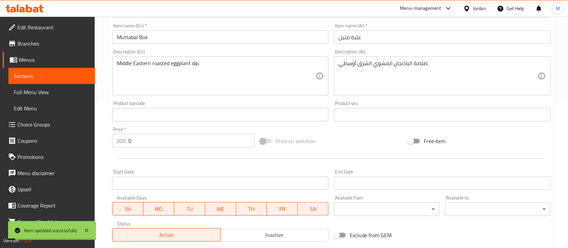
scroll to position [0, 0]
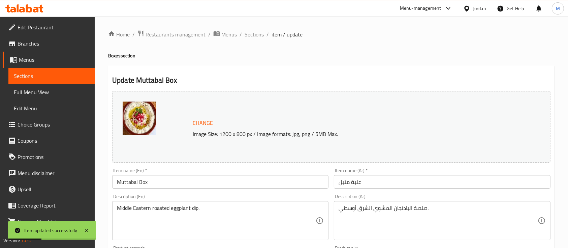
click at [259, 32] on span "Sections" at bounding box center [254, 34] width 19 height 8
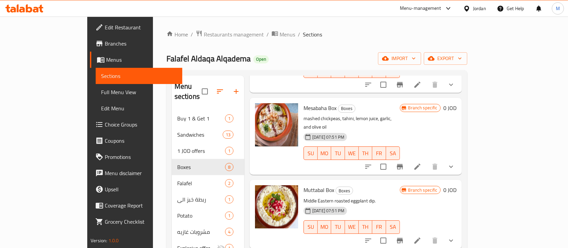
scroll to position [180, 0]
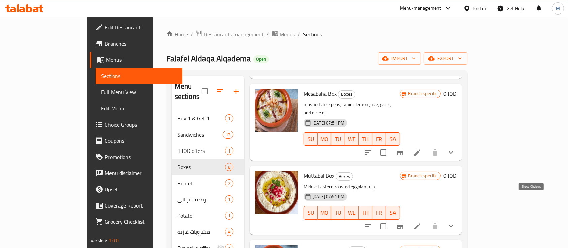
click at [455, 222] on icon "show more" at bounding box center [451, 226] width 8 height 8
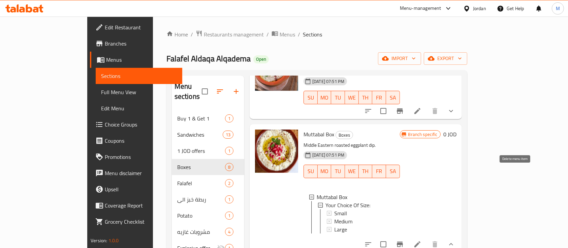
scroll to position [270, 0]
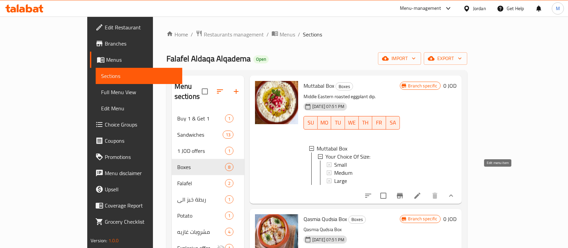
click at [421, 192] on icon at bounding box center [417, 195] width 6 height 6
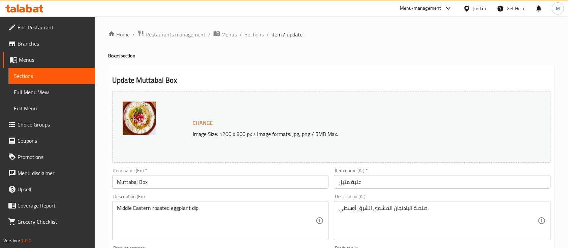
click at [258, 34] on span "Sections" at bounding box center [254, 34] width 19 height 8
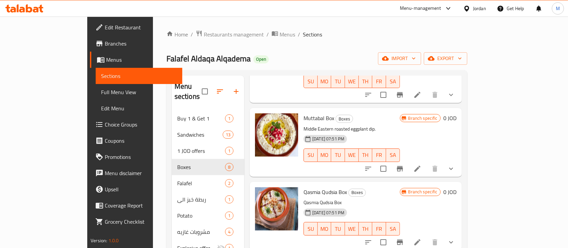
scroll to position [270, 0]
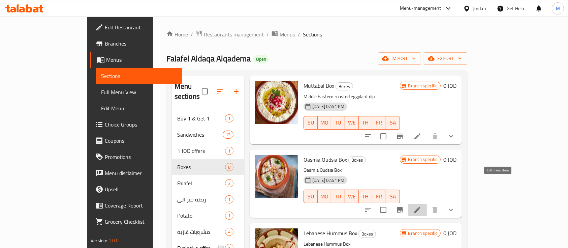
click at [422, 206] on icon at bounding box center [417, 210] width 8 height 8
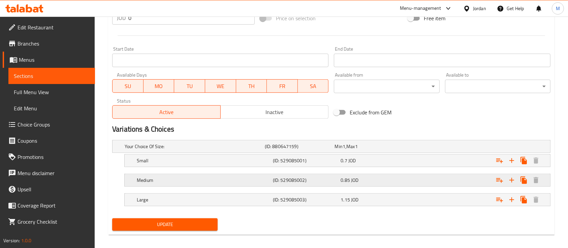
scroll to position [272, 0]
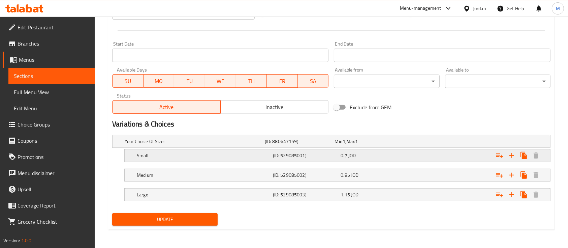
click at [368, 145] on div "0.7 JOD" at bounding box center [368, 141] width 67 height 7
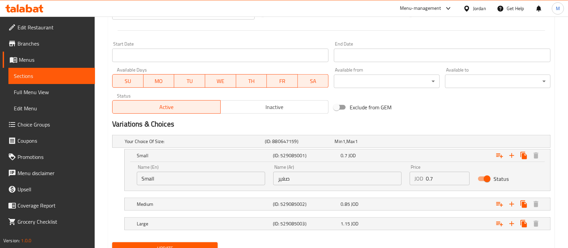
click at [445, 179] on input "0.7" at bounding box center [448, 178] width 44 height 13
type input "0.72"
click at [437, 195] on nav at bounding box center [331, 194] width 438 height 5
click at [433, 143] on div "Expand" at bounding box center [473, 141] width 140 height 3
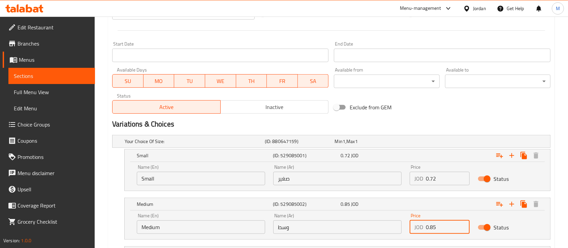
click at [433, 228] on input "0.85" at bounding box center [448, 226] width 44 height 13
click at [436, 225] on input "0.85" at bounding box center [448, 226] width 44 height 13
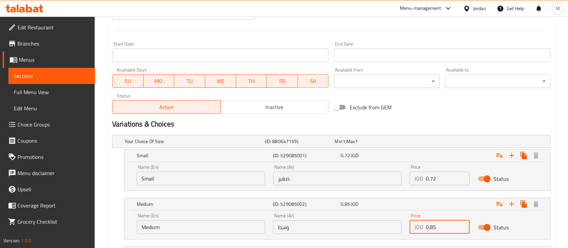
click at [436, 225] on input "0.85" at bounding box center [448, 226] width 44 height 13
click at [438, 223] on input "0.85" at bounding box center [448, 226] width 44 height 13
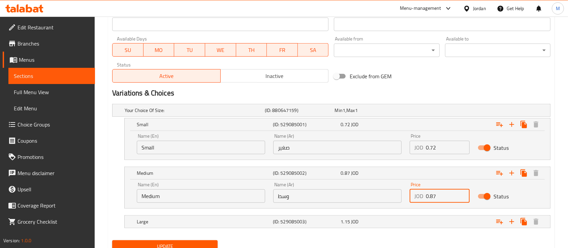
scroll to position [330, 0]
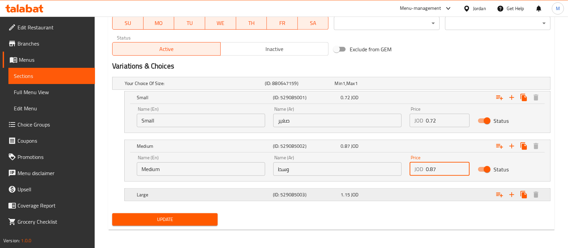
type input "0.87"
click at [425, 85] on div "Expand" at bounding box center [473, 83] width 140 height 3
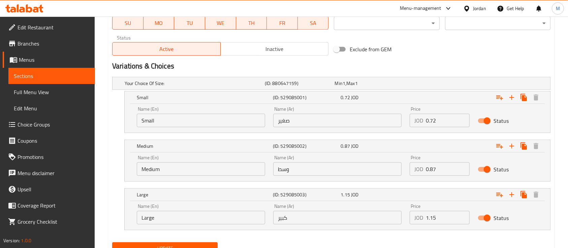
click at [437, 217] on input "1.15" at bounding box center [448, 217] width 44 height 13
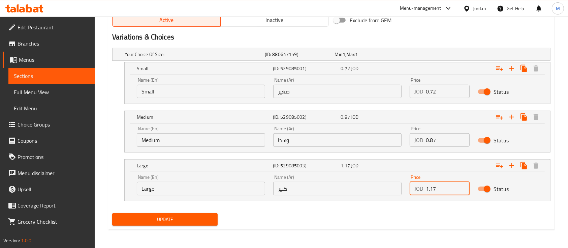
type input "1.17"
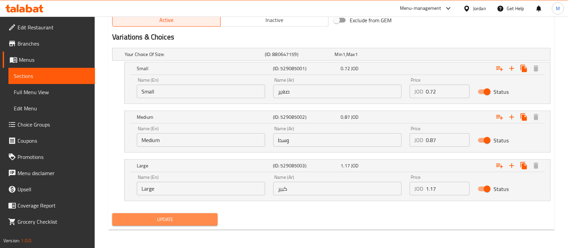
drag, startPoint x: 159, startPoint y: 219, endPoint x: 167, endPoint y: 217, distance: 8.1
click at [159, 219] on span "Update" at bounding box center [165, 219] width 95 height 8
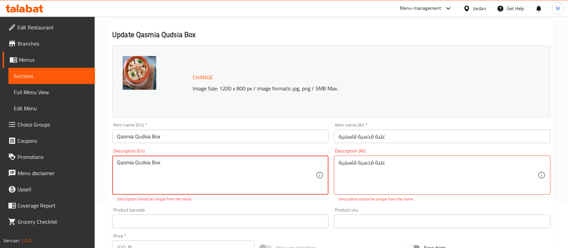
scroll to position [0, 0]
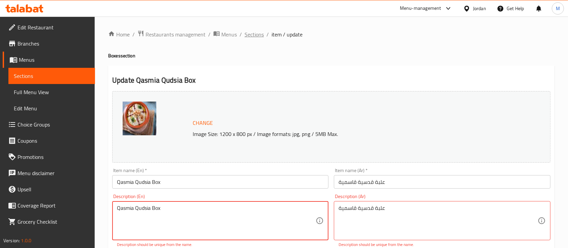
click at [256, 33] on span "Sections" at bounding box center [254, 34] width 19 height 8
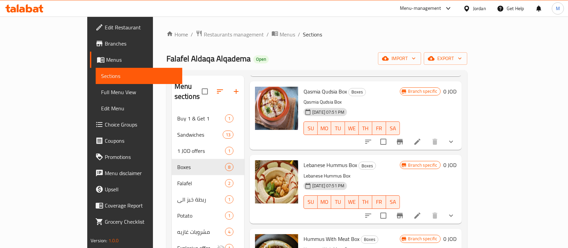
scroll to position [358, 0]
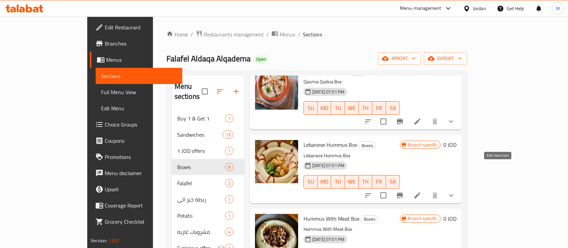
click at [422, 191] on icon at bounding box center [417, 195] width 8 height 8
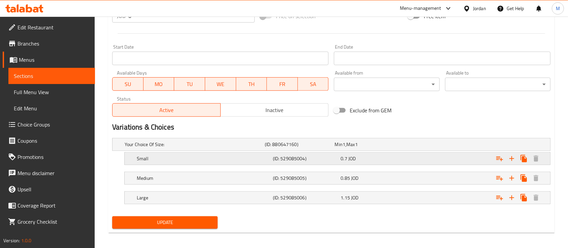
scroll to position [270, 0]
click at [438, 145] on div "Expand" at bounding box center [473, 144] width 140 height 3
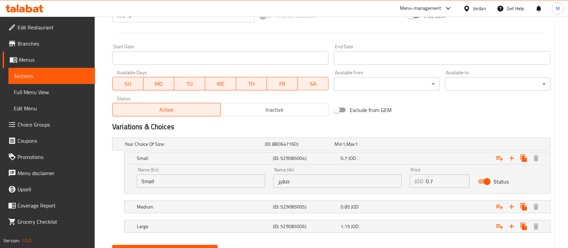
click at [442, 182] on input "0.7" at bounding box center [448, 180] width 44 height 13
type input "0.72"
click at [444, 145] on div "Expand" at bounding box center [473, 144] width 140 height 3
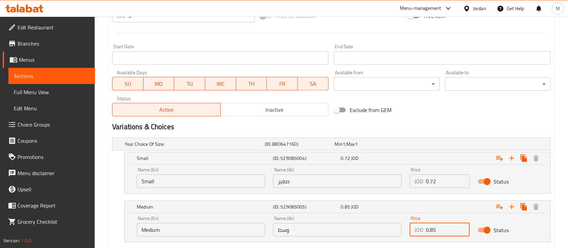
click at [433, 229] on input "0.85" at bounding box center [448, 229] width 44 height 13
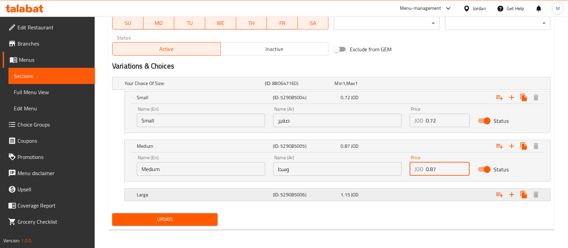
type input "0.87"
click at [438, 85] on div "Expand" at bounding box center [473, 83] width 140 height 3
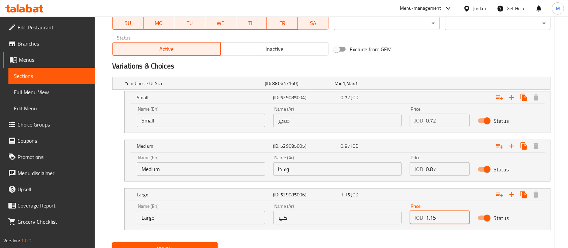
drag, startPoint x: 438, startPoint y: 215, endPoint x: 432, endPoint y: 219, distance: 6.7
click at [432, 219] on input "1.15" at bounding box center [448, 217] width 44 height 13
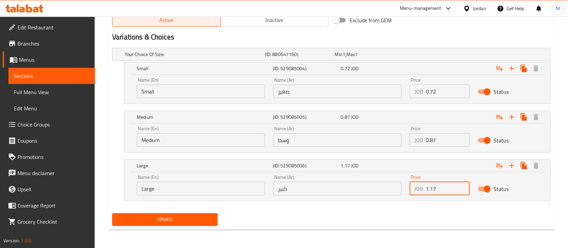
type input "1.17"
click at [192, 215] on span "Update" at bounding box center [165, 219] width 95 height 8
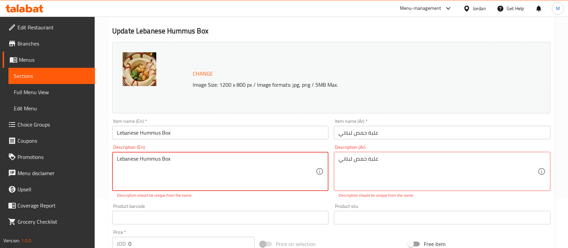
scroll to position [0, 0]
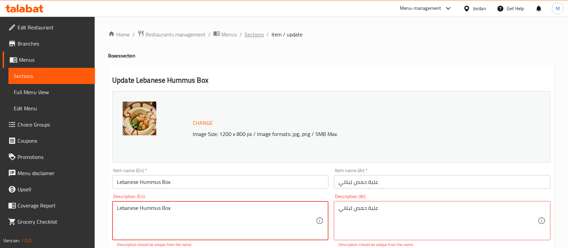
click at [249, 31] on span "Sections" at bounding box center [254, 34] width 19 height 8
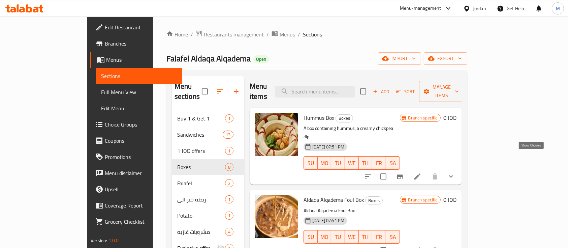
click at [455, 172] on icon "show more" at bounding box center [451, 176] width 8 height 8
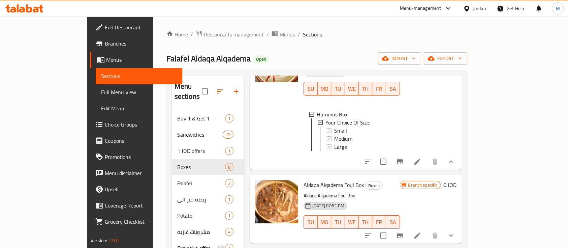
scroll to position [74, 0]
click at [422, 157] on icon at bounding box center [417, 161] width 8 height 8
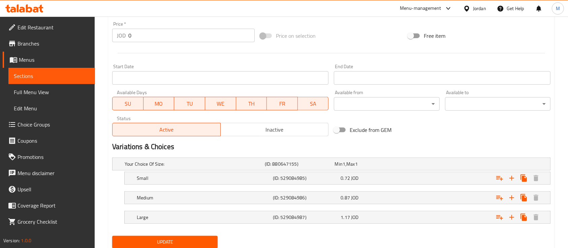
scroll to position [272, 0]
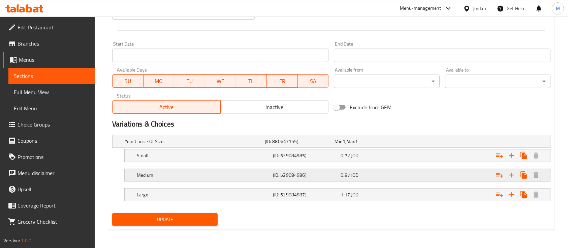
click at [394, 149] on div "Medium (ID: 529084986) 0.87 JOD" at bounding box center [333, 141] width 420 height 15
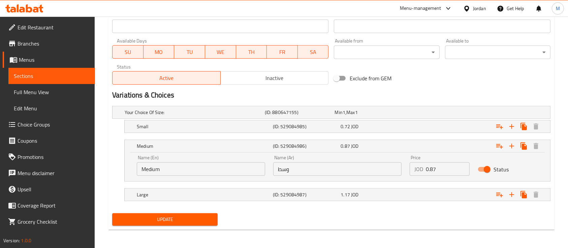
scroll to position [0, 0]
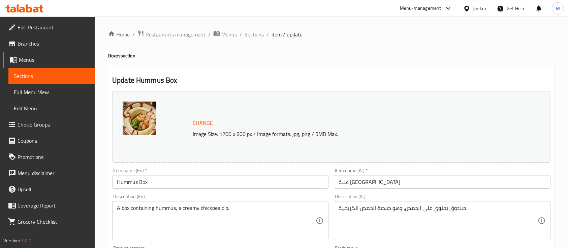
click at [256, 34] on span "Sections" at bounding box center [254, 34] width 19 height 8
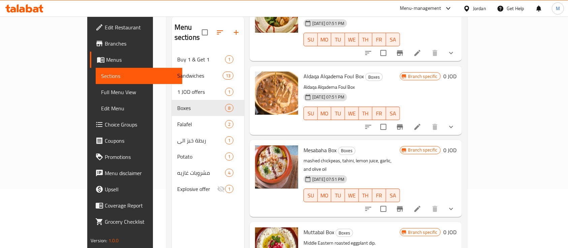
scroll to position [62, 0]
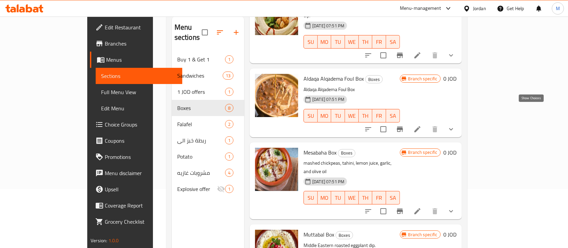
click at [453, 128] on icon "show more" at bounding box center [451, 129] width 4 height 2
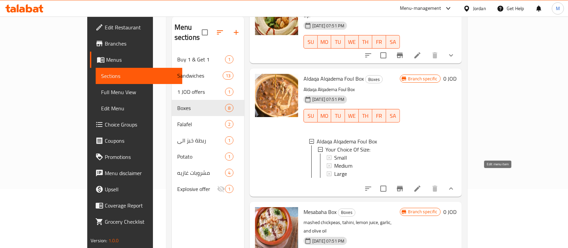
click at [422, 184] on icon at bounding box center [417, 188] width 8 height 8
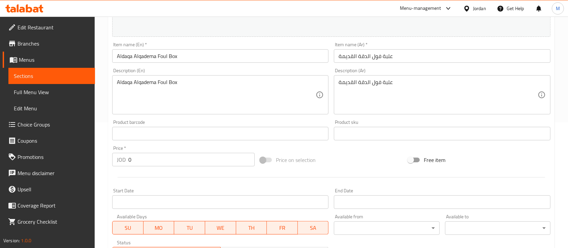
scroll to position [125, 0]
click at [337, 82] on div "علبة فول الدقة القديمة Description (Ar)" at bounding box center [442, 95] width 216 height 39
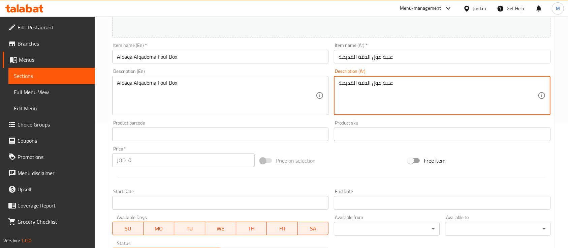
click at [391, 75] on div "Description (Ar) علبة فول الدقة القديمة Description (Ar)" at bounding box center [442, 92] width 216 height 46
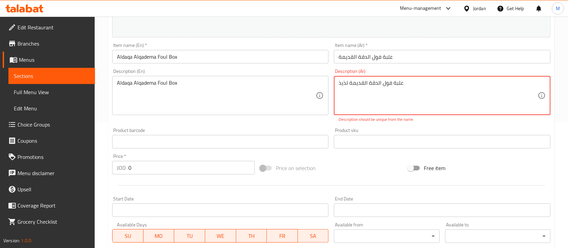
type textarea "علبة فول الدقة القديمة لذيذ"
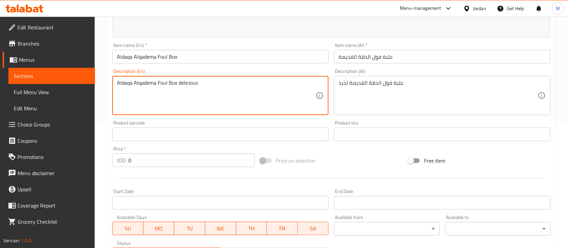
scroll to position [272, 0]
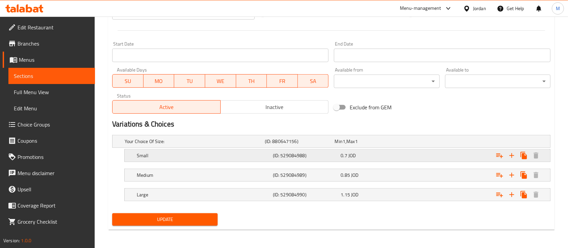
type textarea "Aldaqa Alqadema Foul Box delicious"
click at [377, 147] on div "Small (ID: 529084988) 0.7 JOD" at bounding box center [333, 141] width 420 height 15
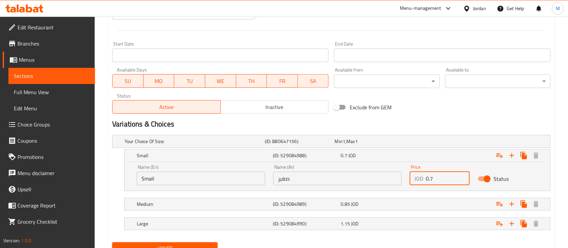
click at [442, 180] on input "0.7" at bounding box center [448, 178] width 44 height 13
type input "0.72"
click at [429, 143] on div "Expand" at bounding box center [473, 141] width 140 height 3
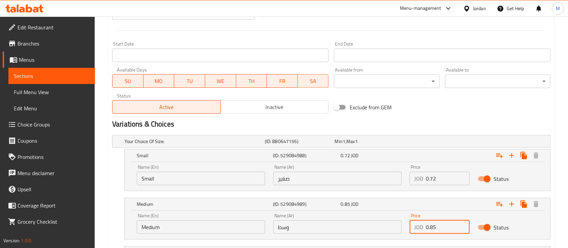
click at [440, 229] on input "0.85" at bounding box center [448, 226] width 44 height 13
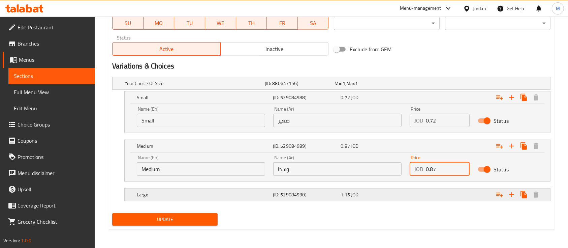
type input "0.87"
click at [402, 87] on div "1.15 JOD" at bounding box center [368, 83] width 67 height 7
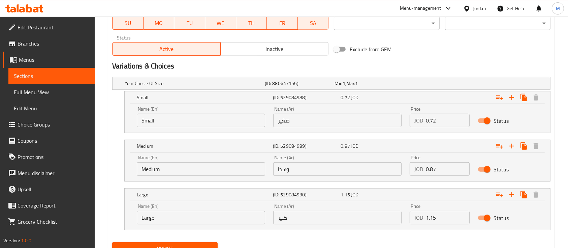
click at [437, 214] on input "1.15" at bounding box center [448, 217] width 44 height 13
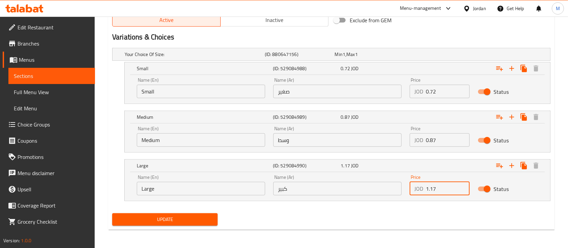
type input "1.17"
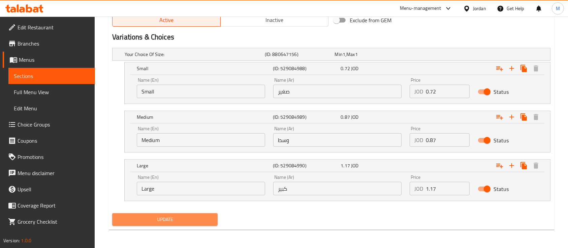
click at [198, 215] on span "Update" at bounding box center [165, 219] width 95 height 8
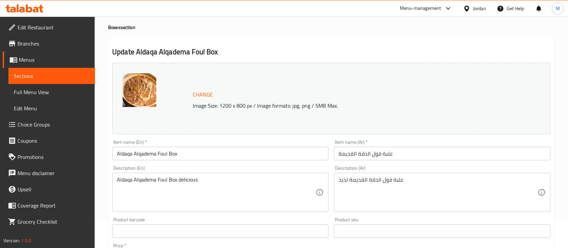
scroll to position [0, 0]
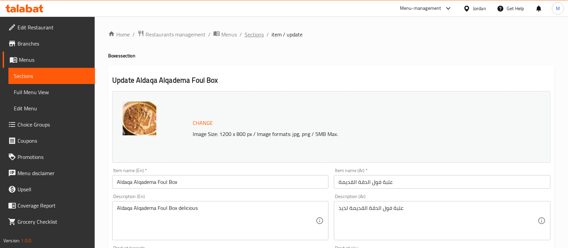
click at [251, 32] on span "Sections" at bounding box center [254, 34] width 19 height 8
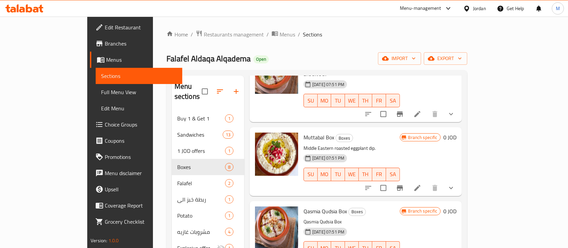
scroll to position [180, 0]
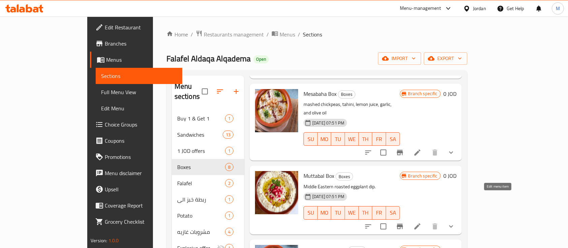
click at [422, 222] on icon at bounding box center [417, 226] width 8 height 8
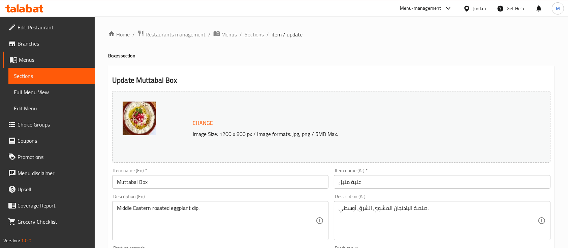
click at [257, 35] on span "Sections" at bounding box center [254, 34] width 19 height 8
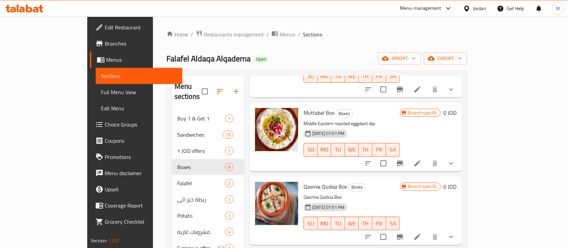
scroll to position [270, 0]
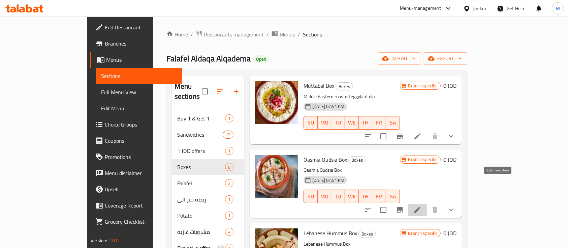
click at [422, 206] on icon at bounding box center [417, 210] width 8 height 8
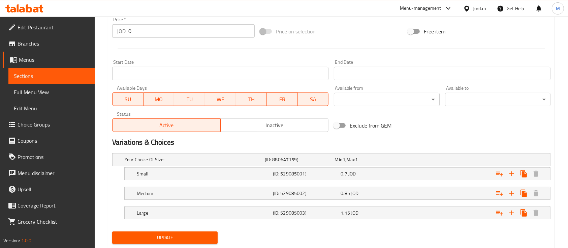
scroll to position [272, 0]
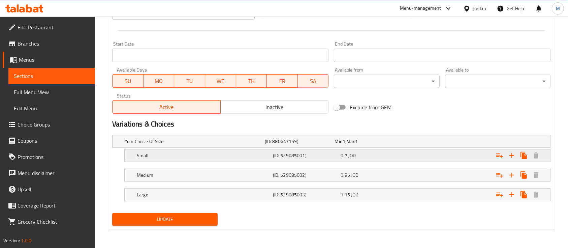
click at [457, 143] on div "Expand" at bounding box center [473, 141] width 140 height 3
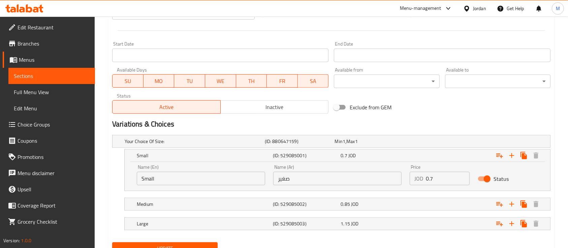
click at [451, 176] on input "0.7" at bounding box center [448, 178] width 44 height 13
type input "0.72"
click at [440, 143] on div "Expand" at bounding box center [473, 141] width 140 height 3
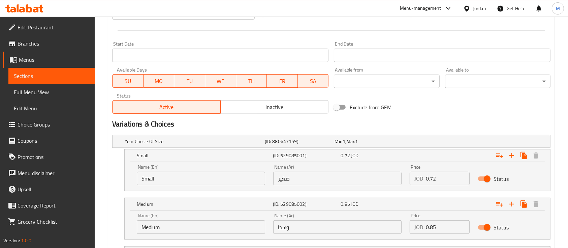
click at [435, 220] on input "0.85" at bounding box center [448, 226] width 44 height 13
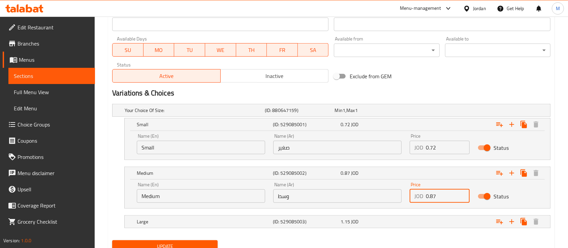
scroll to position [317, 0]
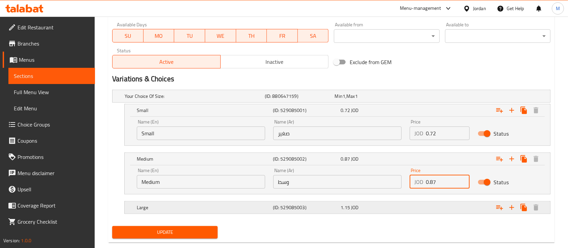
type input "0.87"
click at [439, 97] on div "Expand" at bounding box center [473, 96] width 140 height 3
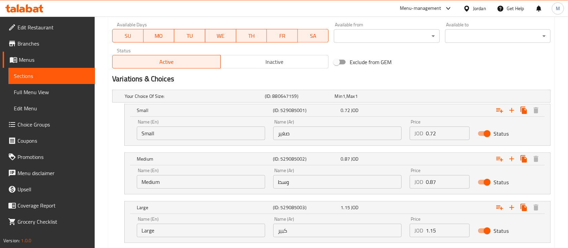
click at [438, 228] on input "1.15" at bounding box center [448, 229] width 44 height 13
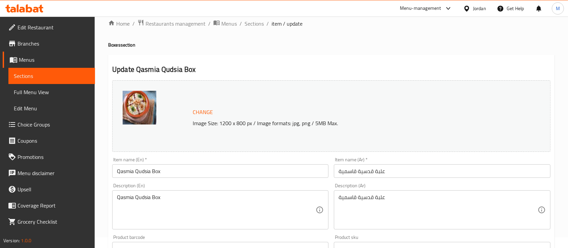
scroll to position [0, 0]
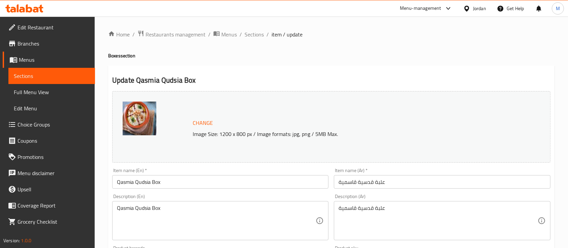
type input "1.17"
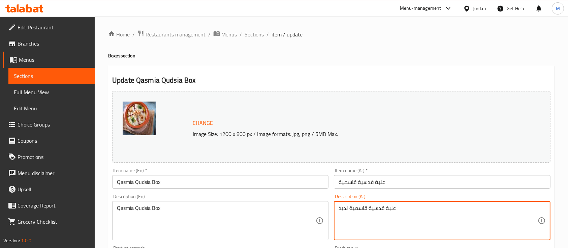
type textarea "علبة قدسية قاسمية لذيذ"
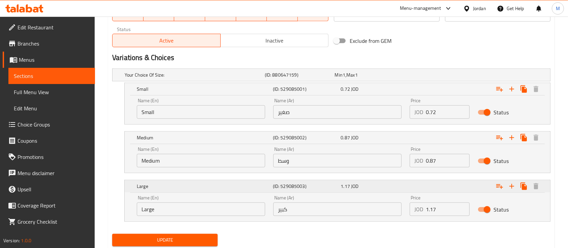
scroll to position [359, 0]
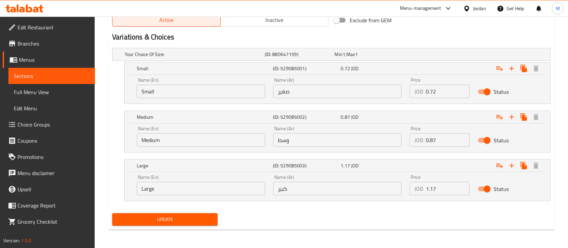
type textarea "Qasmia Qudsia Box Delicious"
click at [195, 218] on span "Update" at bounding box center [165, 219] width 95 height 8
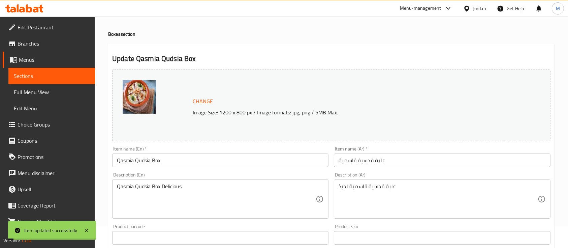
scroll to position [0, 0]
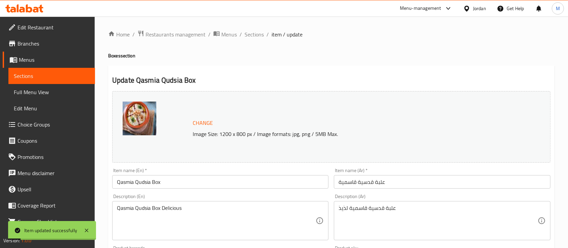
click at [260, 32] on span "Sections" at bounding box center [254, 34] width 19 height 8
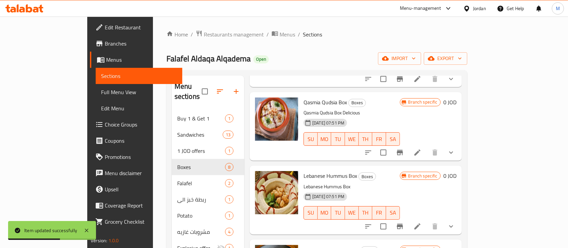
scroll to position [313, 0]
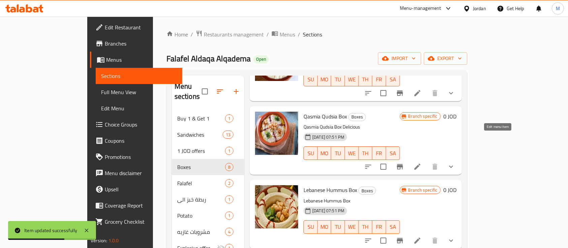
click at [422, 162] on icon at bounding box center [417, 166] width 8 height 8
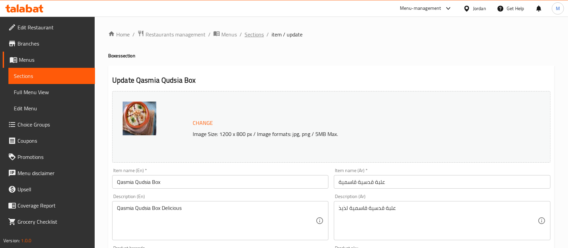
click at [258, 33] on span "Sections" at bounding box center [254, 34] width 19 height 8
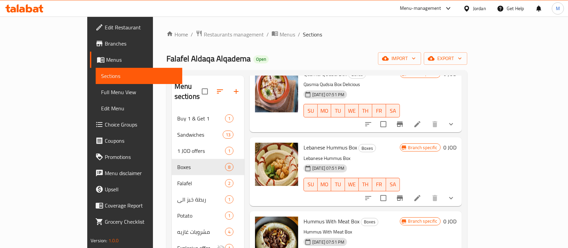
scroll to position [358, 0]
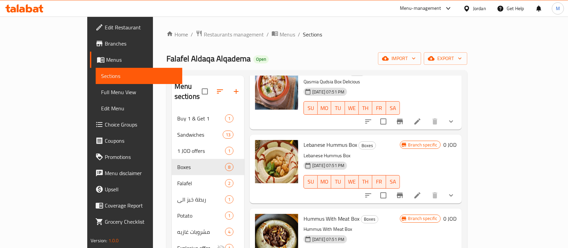
click at [427, 189] on li at bounding box center [417, 195] width 19 height 12
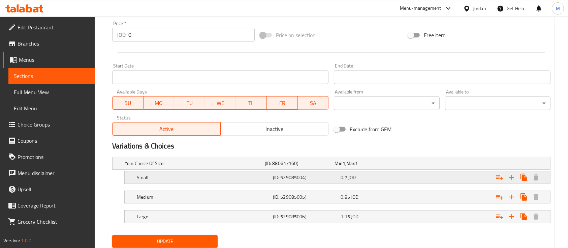
scroll to position [272, 0]
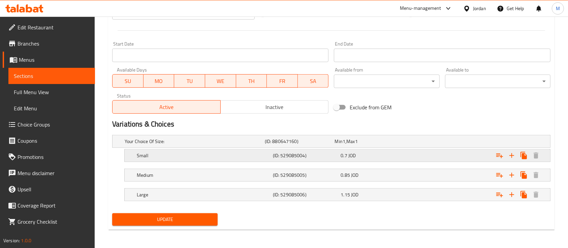
click at [419, 143] on div "Expand" at bounding box center [473, 141] width 140 height 3
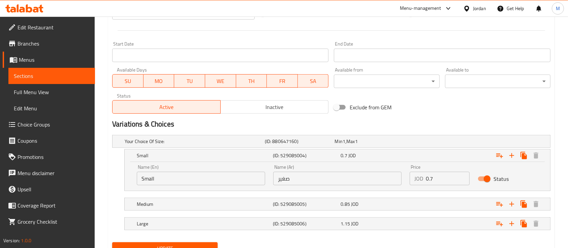
click at [446, 179] on input "0.7" at bounding box center [448, 178] width 44 height 13
type input "0.72"
click at [441, 143] on div "Expand" at bounding box center [473, 141] width 140 height 3
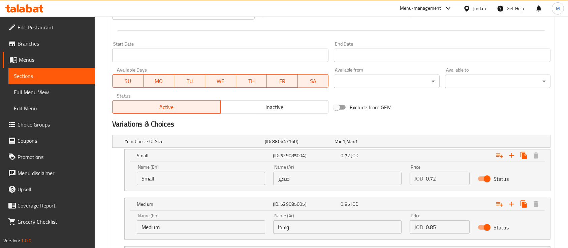
click at [437, 228] on input "0.85" at bounding box center [448, 226] width 44 height 13
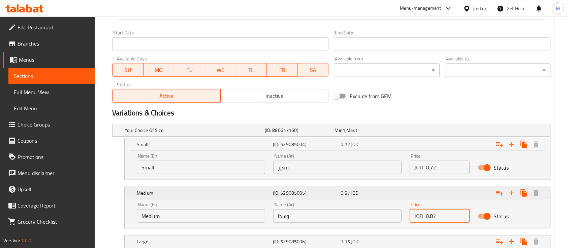
scroll to position [330, 0]
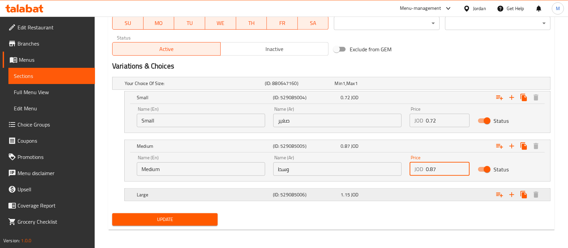
type input "0.87"
click at [432, 85] on div "Expand" at bounding box center [473, 83] width 140 height 3
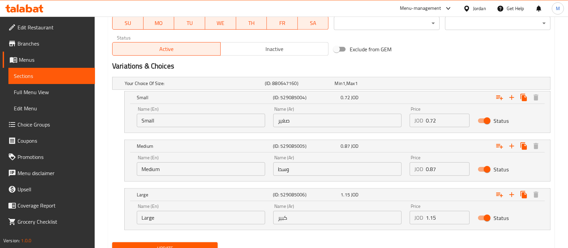
click at [436, 216] on input "1.15" at bounding box center [448, 217] width 44 height 13
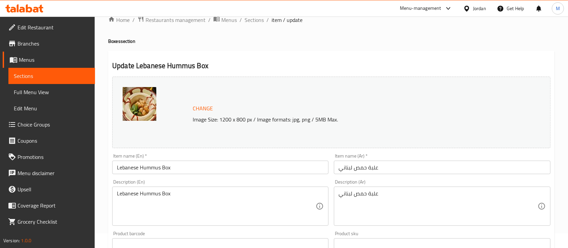
scroll to position [0, 0]
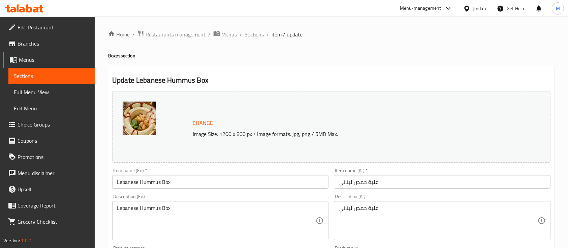
type input "1.17"
click at [338, 208] on div "علبة حمص لبناني Description (Ar)" at bounding box center [442, 220] width 216 height 39
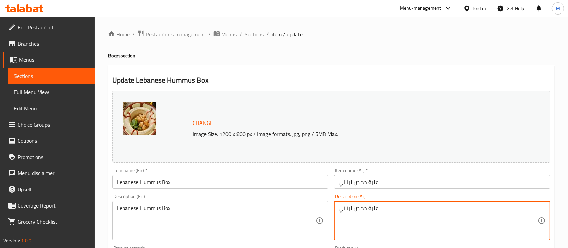
click at [385, 209] on textarea "علبة حمص لبناني" at bounding box center [438, 221] width 199 height 32
type textarea "علبة حمص [DEMOGRAPHIC_DATA] لذيذ"
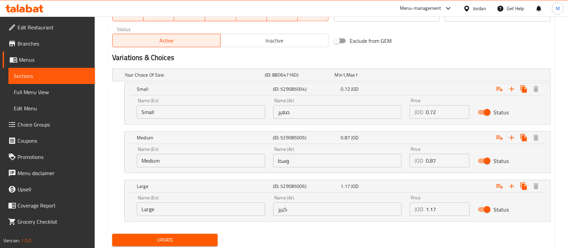
scroll to position [359, 0]
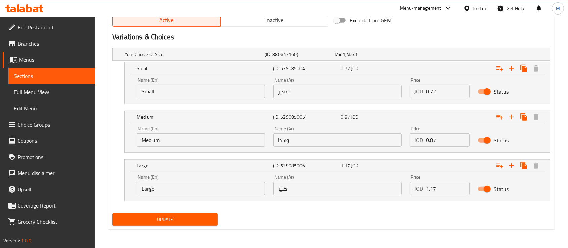
type textarea "Lebanese Hummus Box Delicious"
click at [206, 214] on button "Update" at bounding box center [164, 219] width 105 height 12
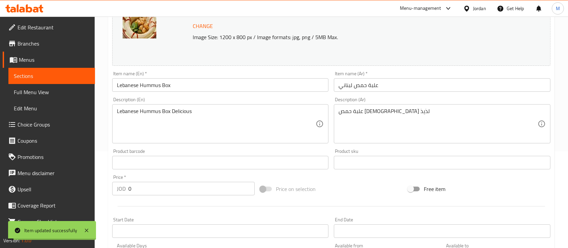
scroll to position [0, 0]
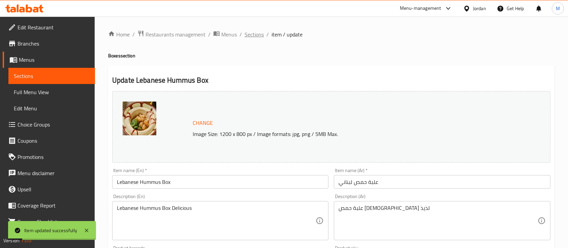
click at [259, 34] on span "Sections" at bounding box center [254, 34] width 19 height 8
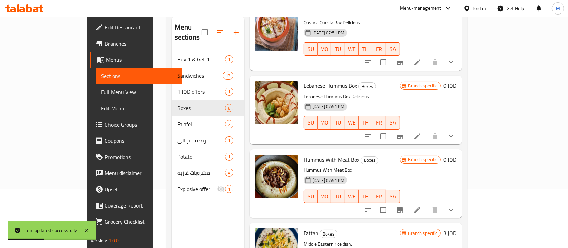
scroll to position [90, 0]
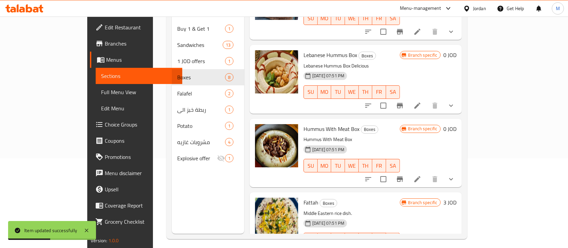
click at [422, 175] on icon at bounding box center [417, 179] width 8 height 8
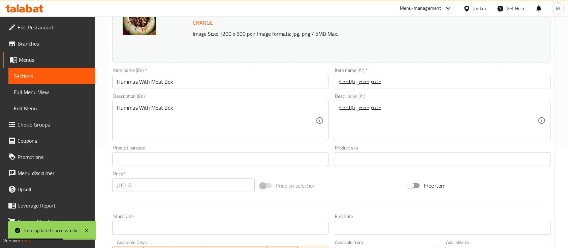
scroll to position [253, 0]
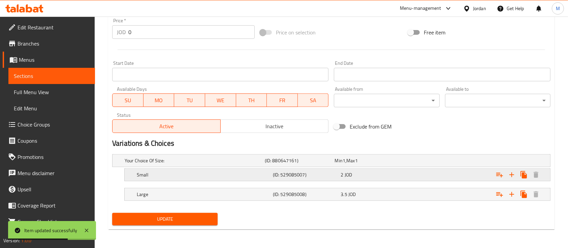
click at [429, 162] on div "Expand" at bounding box center [473, 160] width 140 height 3
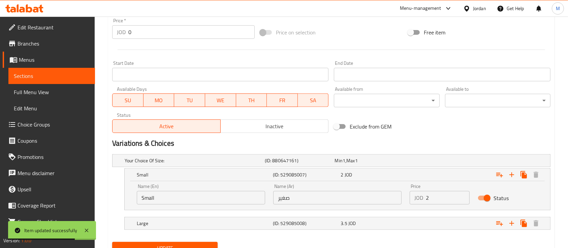
click at [439, 196] on input "2" at bounding box center [448, 197] width 44 height 13
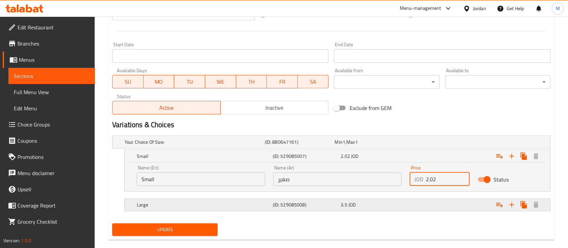
scroll to position [282, 0]
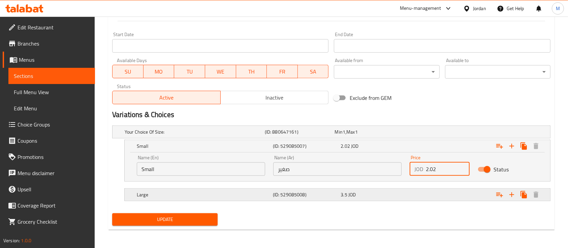
type input "2.02"
click at [420, 133] on div "Expand" at bounding box center [473, 131] width 140 height 3
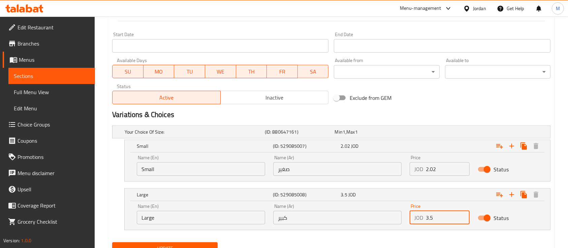
click at [437, 219] on input "3.5" at bounding box center [448, 217] width 44 height 13
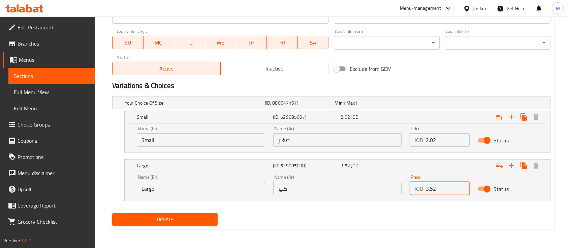
type input "3.52"
click at [185, 221] on span "Update" at bounding box center [165, 219] width 95 height 8
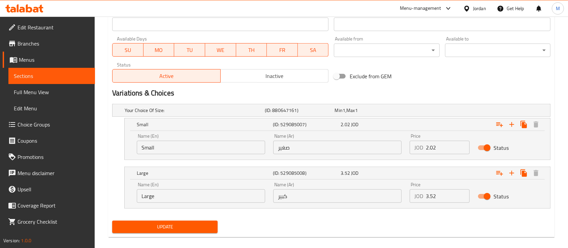
scroll to position [85, 0]
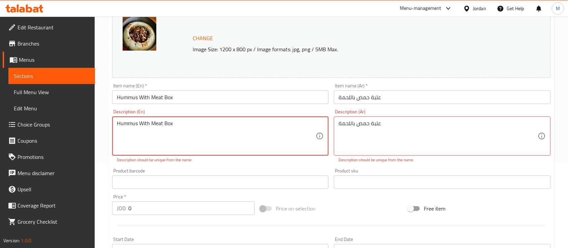
click at [277, 126] on textarea "Hummus With Meat Box" at bounding box center [216, 136] width 199 height 32
type textarea "Hummus With Meat Box Delicious"
click at [337, 122] on div "علبة حمص باللحمة Description (Ar)" at bounding box center [442, 135] width 216 height 39
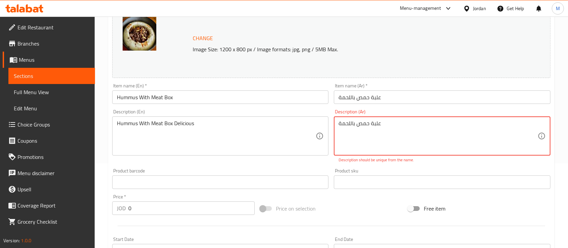
click at [411, 124] on textarea "علبة حمص باللحمة" at bounding box center [438, 136] width 199 height 32
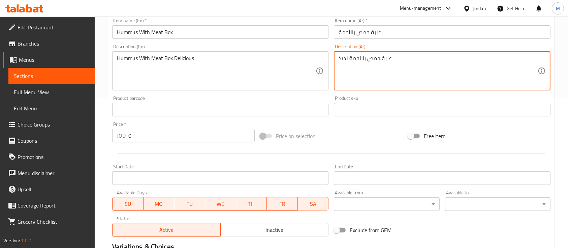
scroll to position [311, 0]
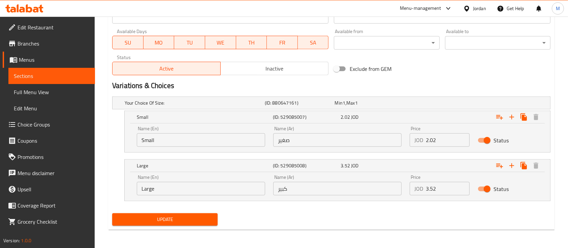
type textarea "علبة حمص باللحمة لذيذ"
click at [206, 217] on span "Update" at bounding box center [165, 219] width 95 height 8
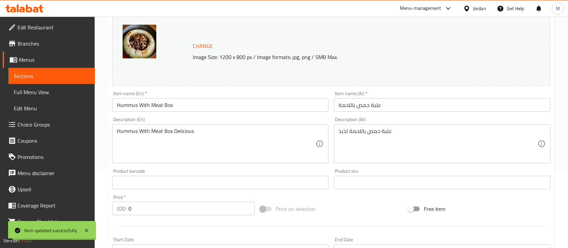
scroll to position [0, 0]
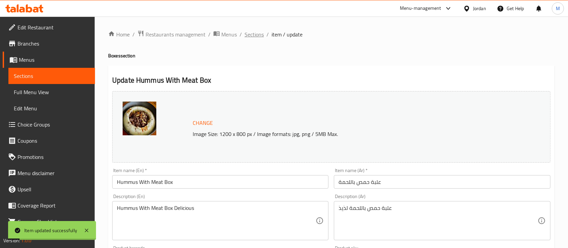
click at [256, 36] on span "Sections" at bounding box center [254, 34] width 19 height 8
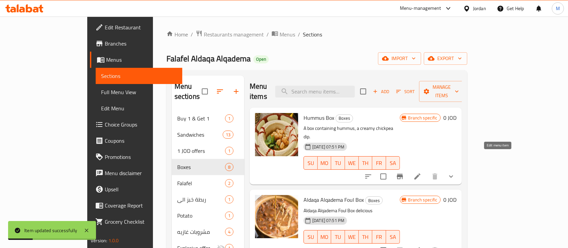
click at [422, 172] on icon at bounding box center [417, 176] width 8 height 8
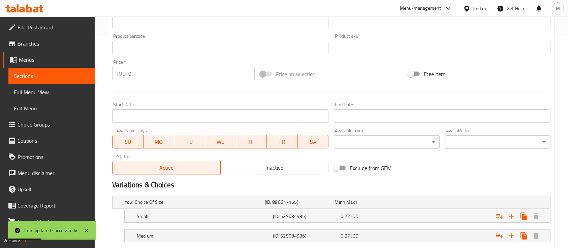
scroll to position [272, 0]
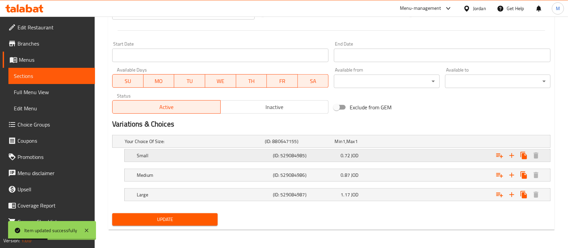
click at [419, 143] on div "Expand" at bounding box center [473, 141] width 140 height 3
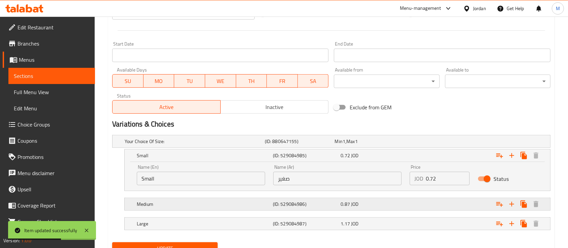
click at [422, 143] on div "Expand" at bounding box center [473, 141] width 140 height 3
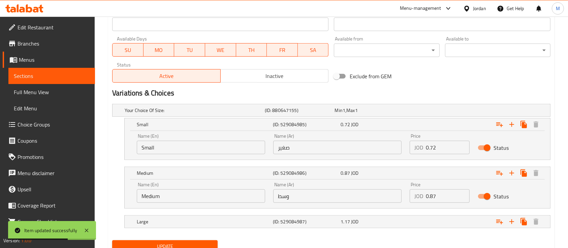
scroll to position [330, 0]
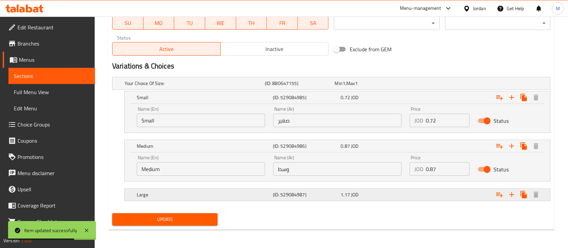
click at [400, 87] on div "1.17 JOD" at bounding box center [368, 83] width 67 height 7
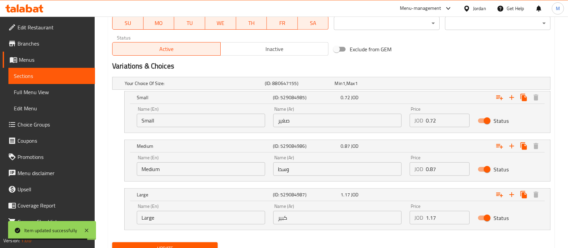
scroll to position [0, 0]
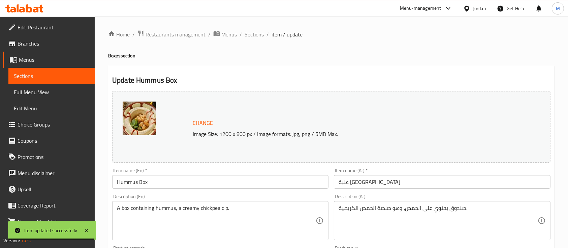
click at [263, 36] on ol "Home / Restaurants management / Menus / Sections / item / update" at bounding box center [331, 34] width 446 height 9
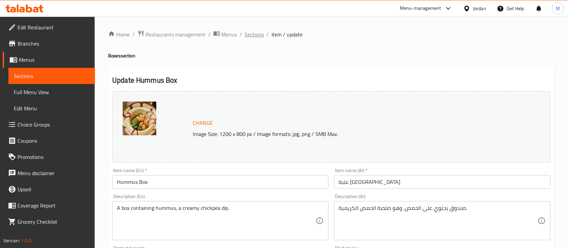
click at [258, 36] on span "Sections" at bounding box center [254, 34] width 19 height 8
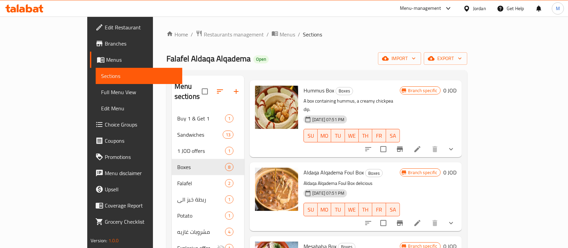
scroll to position [90, 0]
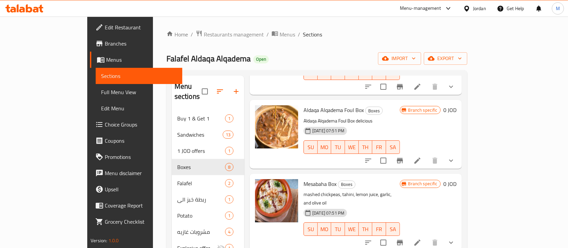
click at [422, 156] on icon at bounding box center [417, 160] width 8 height 8
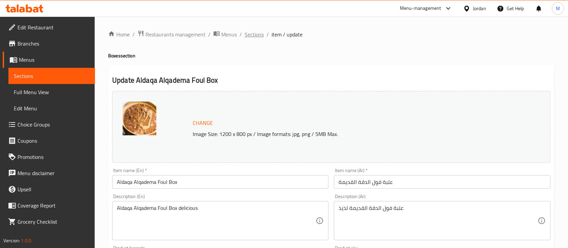
click at [247, 35] on span "Sections" at bounding box center [254, 34] width 19 height 8
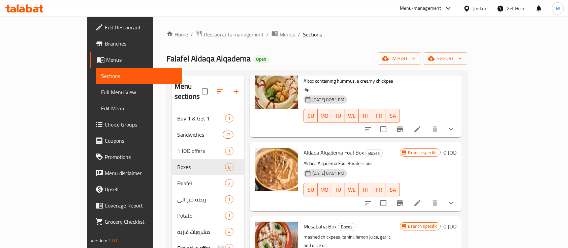
scroll to position [135, 0]
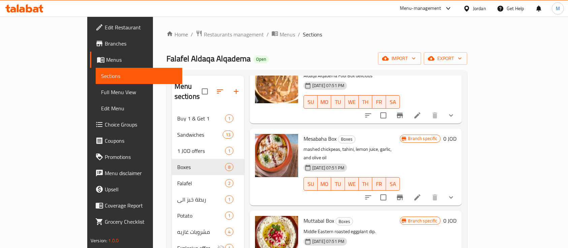
click at [427, 191] on li at bounding box center [417, 197] width 19 height 12
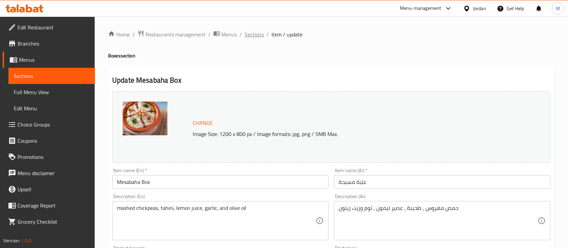
click at [258, 36] on span "Sections" at bounding box center [254, 34] width 19 height 8
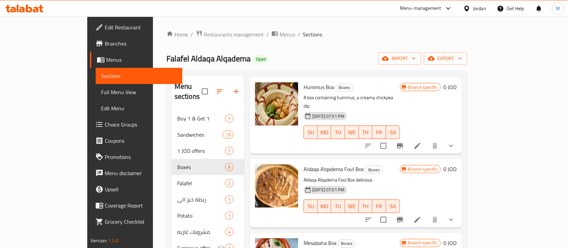
scroll to position [45, 0]
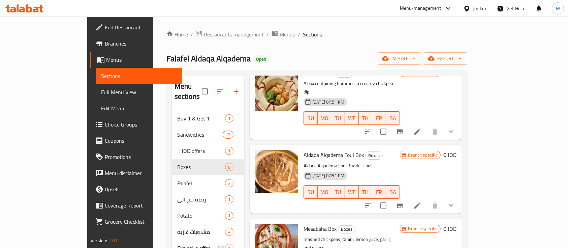
click at [427, 199] on li at bounding box center [417, 205] width 19 height 12
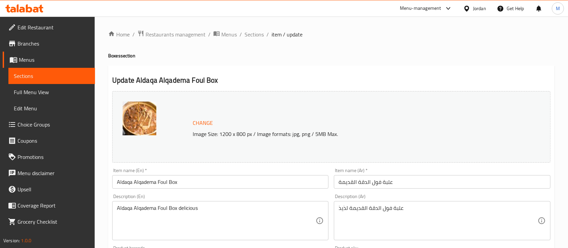
click at [257, 34] on span "Sections" at bounding box center [254, 34] width 19 height 8
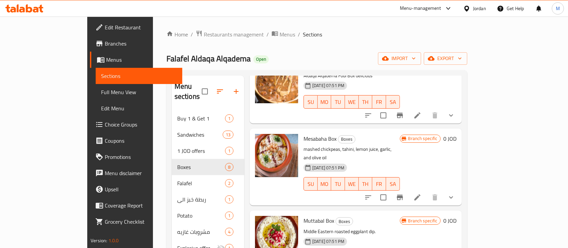
scroll to position [224, 0]
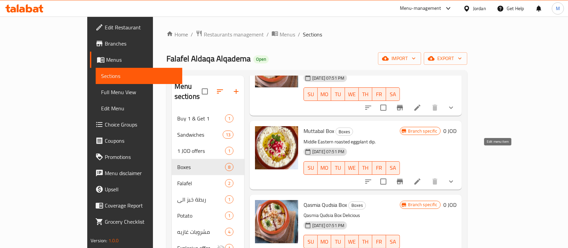
click at [421, 178] on icon at bounding box center [417, 181] width 6 height 6
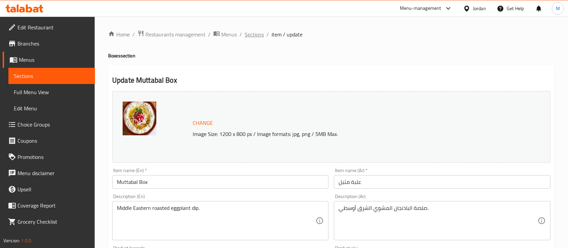
click at [252, 35] on span "Sections" at bounding box center [254, 34] width 19 height 8
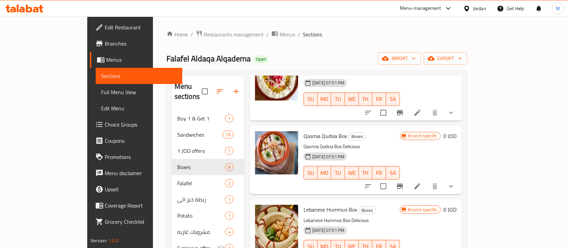
scroll to position [314, 0]
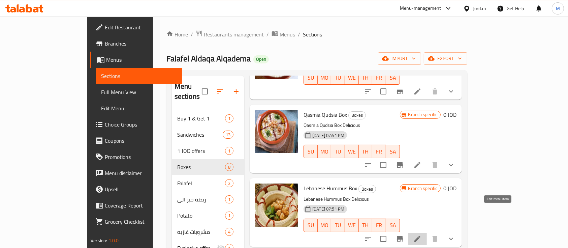
click at [422, 235] on icon at bounding box center [417, 239] width 8 height 8
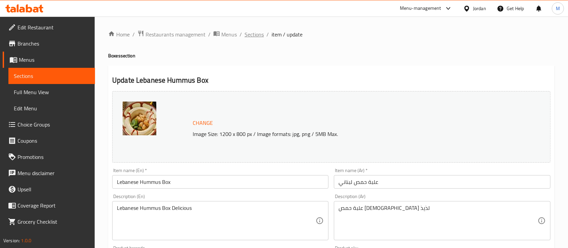
click at [259, 36] on span "Sections" at bounding box center [254, 34] width 19 height 8
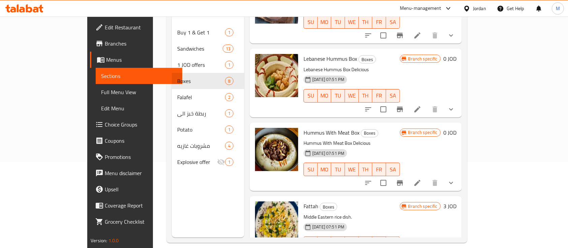
scroll to position [90, 0]
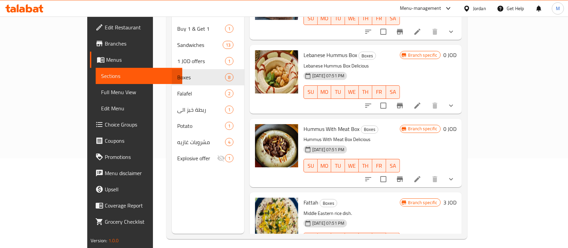
click at [422, 175] on icon at bounding box center [417, 179] width 8 height 8
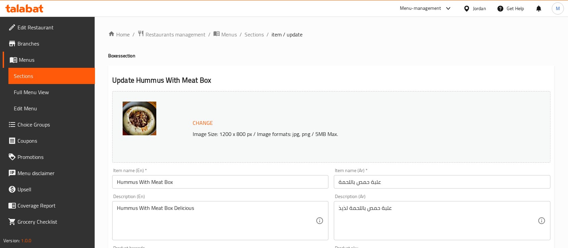
drag, startPoint x: 257, startPoint y: 36, endPoint x: 302, endPoint y: 50, distance: 47.0
click at [257, 36] on span "Sections" at bounding box center [254, 34] width 19 height 8
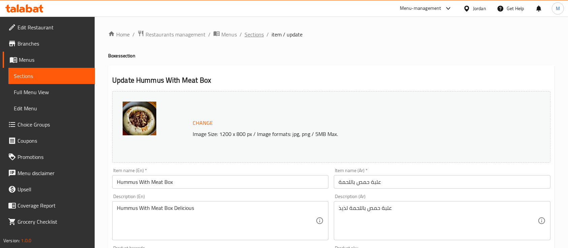
click at [251, 30] on span "Sections" at bounding box center [254, 34] width 19 height 8
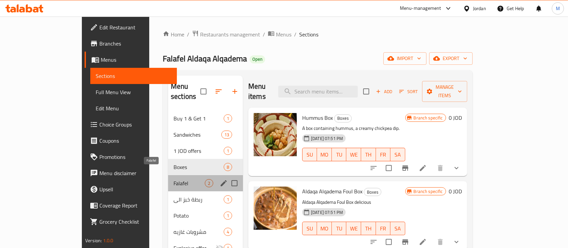
click at [174, 179] on span "Falafel" at bounding box center [189, 183] width 31 height 8
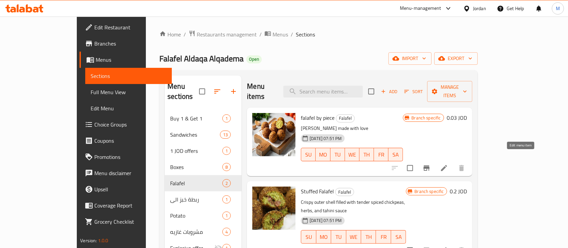
click at [448, 164] on icon at bounding box center [444, 168] width 8 height 8
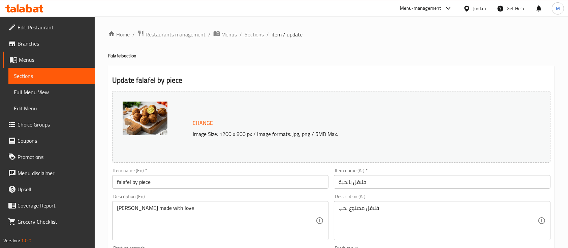
click at [258, 36] on span "Sections" at bounding box center [254, 34] width 19 height 8
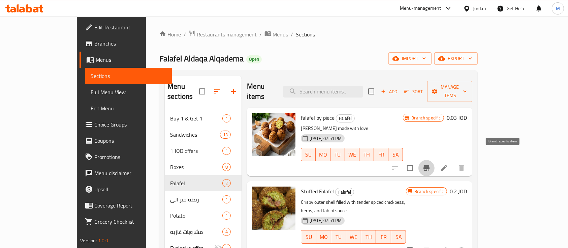
click at [435, 160] on button "Branch-specific-item" at bounding box center [427, 168] width 16 height 16
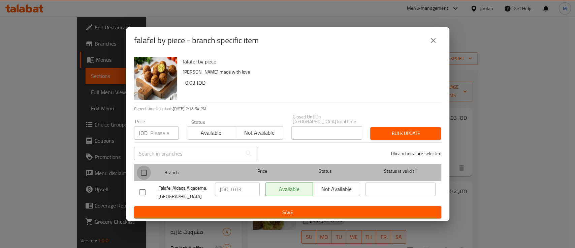
click at [145, 169] on input "checkbox" at bounding box center [144, 172] width 14 height 14
checkbox input "true"
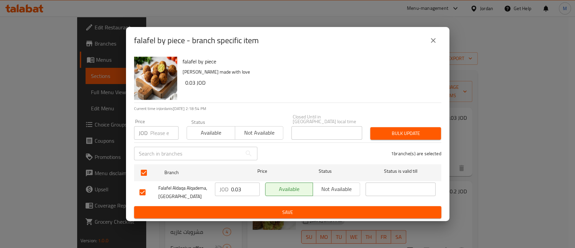
click at [160, 131] on input "number" at bounding box center [164, 132] width 28 height 13
type input "0.05"
click at [395, 131] on span "Bulk update" at bounding box center [406, 133] width 60 height 8
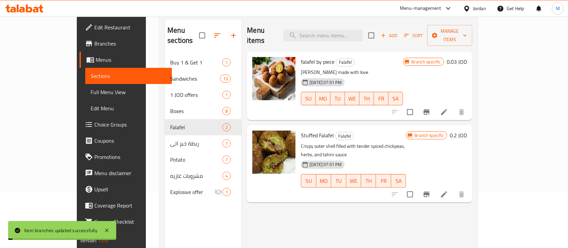
scroll to position [94, 0]
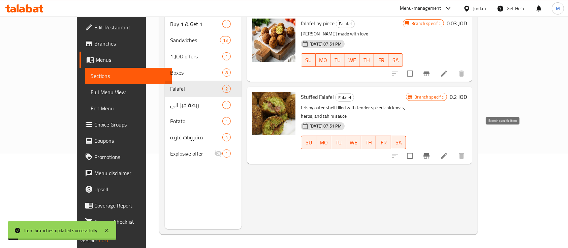
click at [435, 148] on button "Branch-specific-item" at bounding box center [427, 156] width 16 height 16
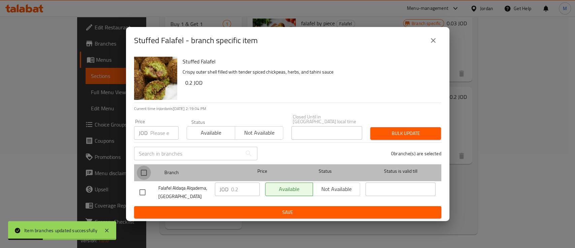
click at [146, 169] on input "checkbox" at bounding box center [144, 172] width 14 height 14
checkbox input "true"
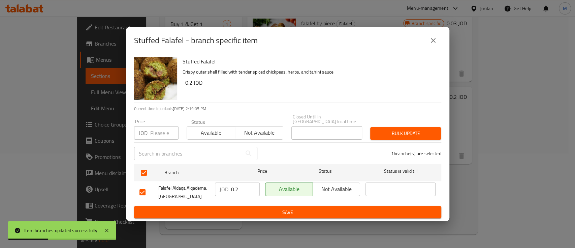
click at [159, 130] on input "number" at bounding box center [164, 132] width 28 height 13
type input "0.22"
click at [382, 127] on button "Bulk update" at bounding box center [405, 133] width 71 height 12
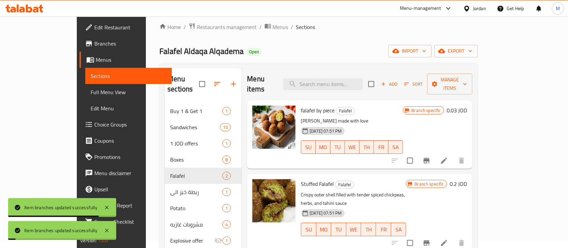
scroll to position [0, 0]
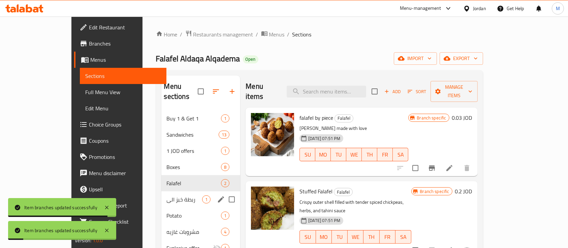
click at [167, 195] on span "ربطة خبز الي" at bounding box center [185, 199] width 36 height 8
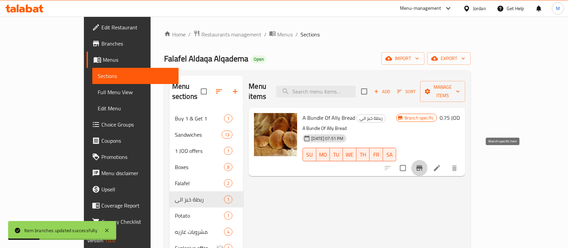
click at [423, 165] on icon "Branch-specific-item" at bounding box center [419, 167] width 6 height 5
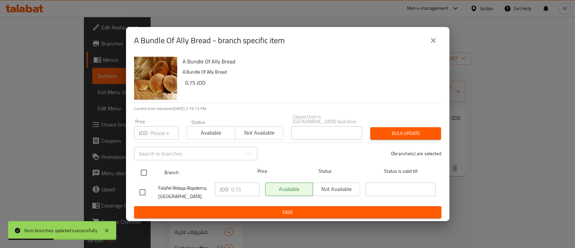
click at [144, 171] on input "checkbox" at bounding box center [144, 172] width 14 height 14
checkbox input "true"
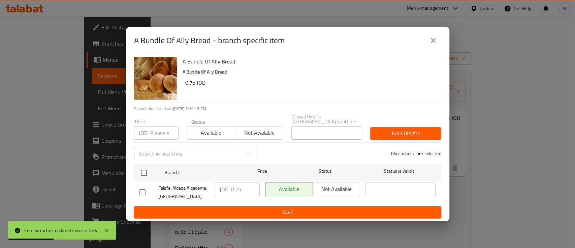
checkbox input "true"
click at [158, 126] on input "number" at bounding box center [164, 132] width 28 height 13
type input "0.77"
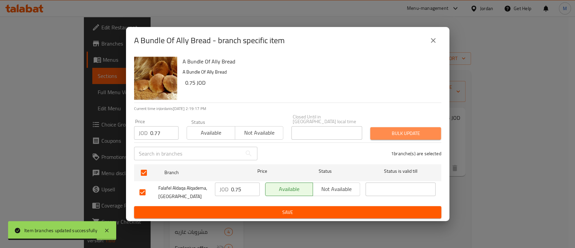
click at [387, 129] on span "Bulk update" at bounding box center [406, 133] width 60 height 8
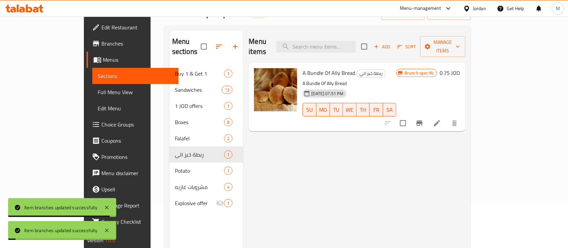
scroll to position [90, 0]
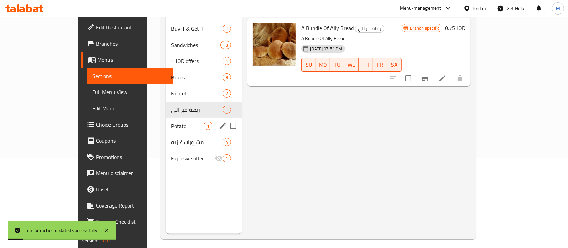
click at [171, 122] on span "Potato" at bounding box center [187, 126] width 33 height 8
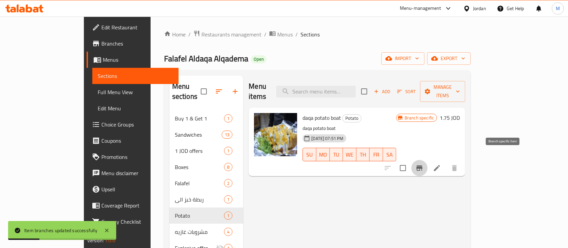
click at [428, 160] on button "Branch-specific-item" at bounding box center [419, 168] width 16 height 16
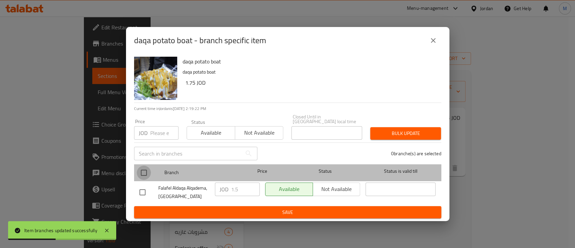
drag, startPoint x: 139, startPoint y: 171, endPoint x: 145, endPoint y: 166, distance: 8.0
click at [139, 171] on input "checkbox" at bounding box center [144, 172] width 14 height 14
checkbox input "true"
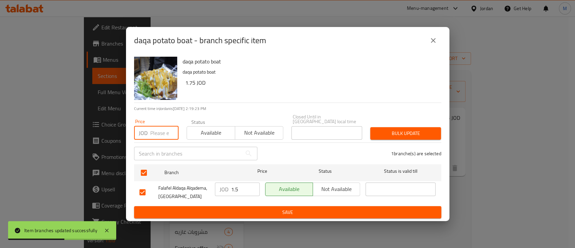
click at [154, 136] on input "number" at bounding box center [164, 132] width 28 height 13
type input "1.52"
click at [389, 134] on span "Bulk update" at bounding box center [406, 133] width 60 height 8
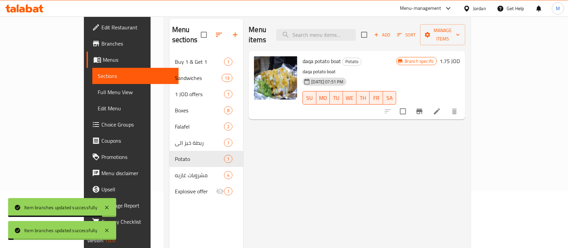
scroll to position [90, 0]
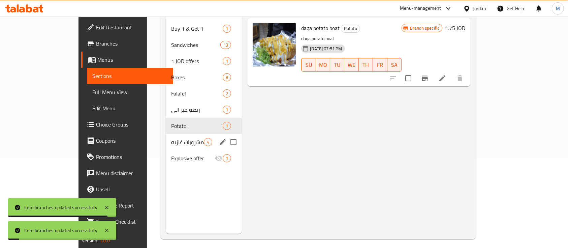
click at [171, 138] on span "مشروبات غازيه" at bounding box center [187, 142] width 33 height 8
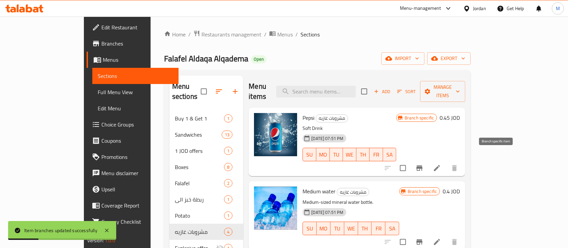
click at [428, 160] on button "Branch-specific-item" at bounding box center [419, 168] width 16 height 16
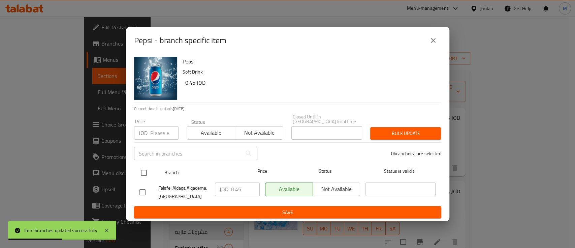
click at [142, 171] on input "checkbox" at bounding box center [144, 172] width 14 height 14
checkbox input "true"
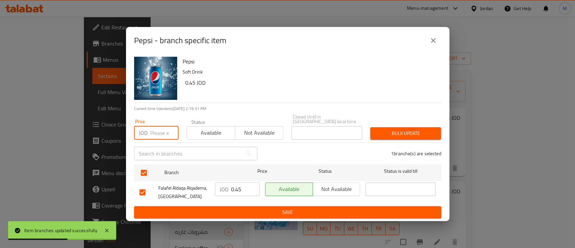
click at [158, 127] on input "number" at bounding box center [164, 132] width 28 height 13
type input "0.47"
drag, startPoint x: 392, startPoint y: 128, endPoint x: 417, endPoint y: 128, distance: 25.6
click at [393, 129] on span "Bulk update" at bounding box center [406, 133] width 60 height 8
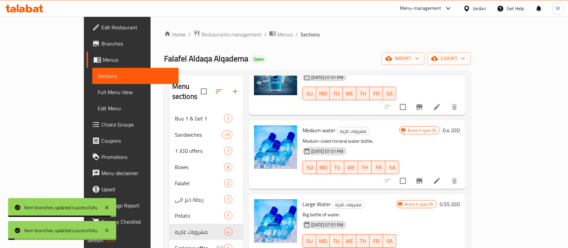
scroll to position [63, 0]
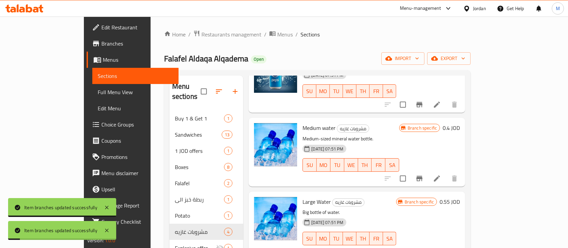
click at [424, 174] on icon "Branch-specific-item" at bounding box center [419, 178] width 8 height 8
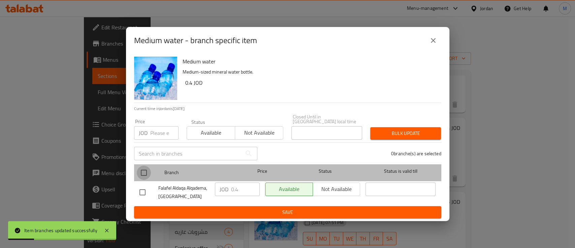
click at [147, 167] on input "checkbox" at bounding box center [144, 172] width 14 height 14
checkbox input "true"
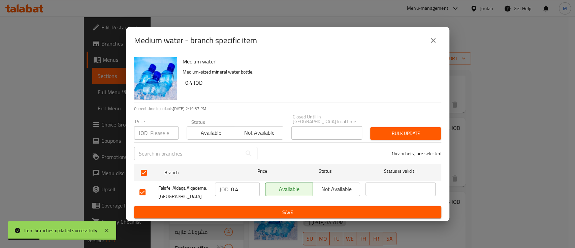
click at [156, 133] on input "number" at bounding box center [164, 132] width 28 height 13
type input "0.42"
drag, startPoint x: 431, startPoint y: 131, endPoint x: 448, endPoint y: 140, distance: 19.1
click at [431, 131] on span "Bulk update" at bounding box center [406, 133] width 60 height 8
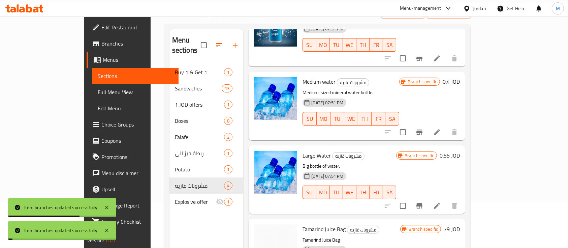
scroll to position [90, 0]
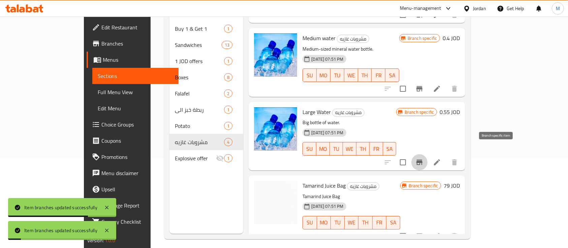
click at [424, 158] on icon "Branch-specific-item" at bounding box center [419, 162] width 8 height 8
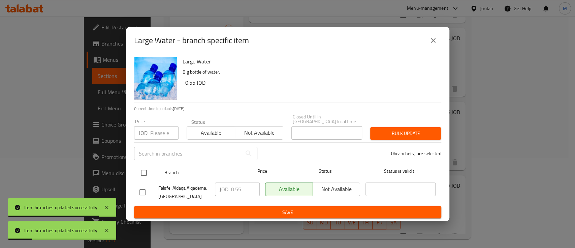
click at [147, 169] on input "checkbox" at bounding box center [144, 172] width 14 height 14
checkbox input "true"
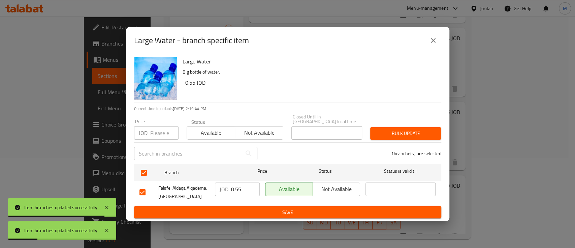
click at [156, 133] on input "number" at bounding box center [164, 132] width 28 height 13
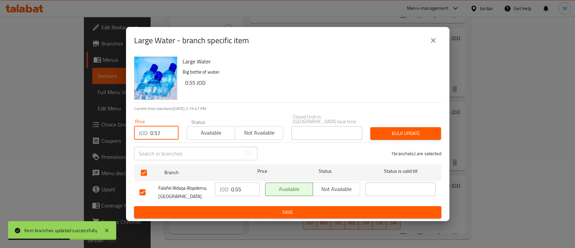
type input "0.57"
click at [388, 129] on span "Bulk update" at bounding box center [406, 133] width 60 height 8
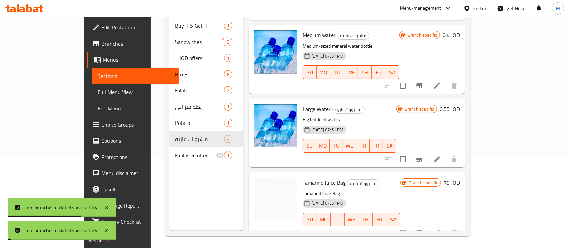
scroll to position [94, 0]
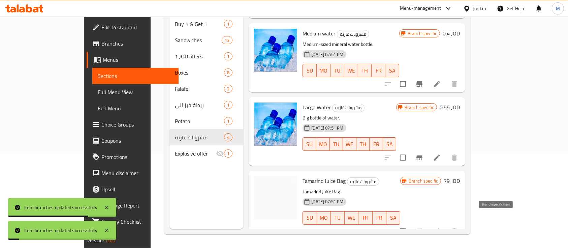
click at [423, 228] on icon "Branch-specific-item" at bounding box center [419, 230] width 6 height 5
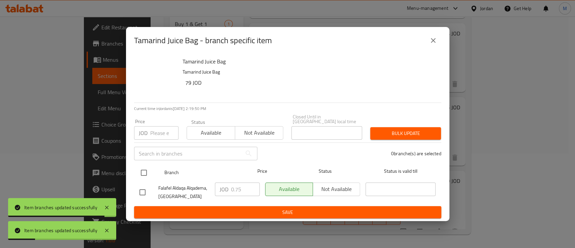
click at [146, 171] on input "checkbox" at bounding box center [144, 172] width 14 height 14
checkbox input "true"
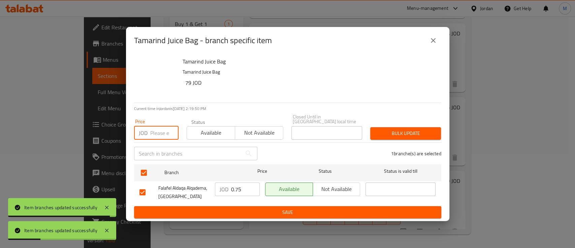
click at [153, 126] on input "number" at bounding box center [164, 132] width 28 height 13
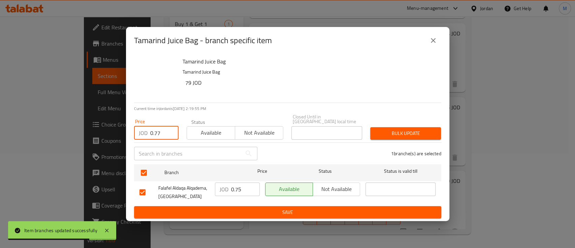
type input "0.77"
click at [412, 130] on span "Bulk update" at bounding box center [406, 133] width 60 height 8
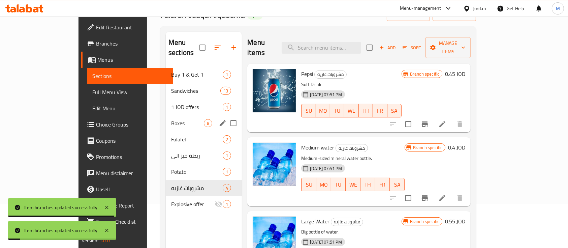
scroll to position [0, 0]
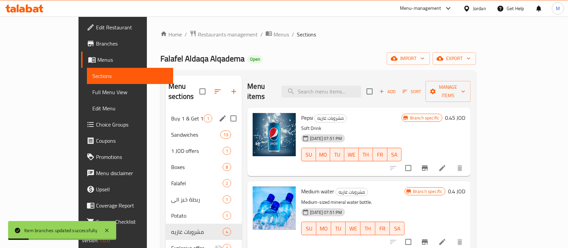
click at [171, 114] on span "Buy 1 & Get 1" at bounding box center [187, 118] width 33 height 8
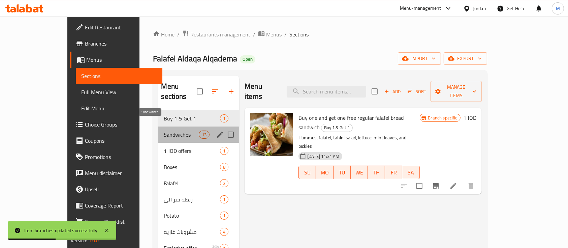
click at [164, 130] on span "Sandwiches" at bounding box center [181, 134] width 35 height 8
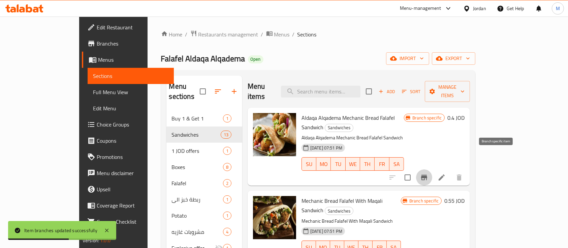
click at [427, 175] on icon "Branch-specific-item" at bounding box center [424, 177] width 6 height 5
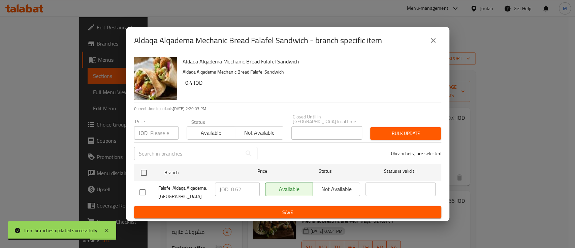
click at [436, 42] on icon "close" at bounding box center [433, 40] width 8 height 8
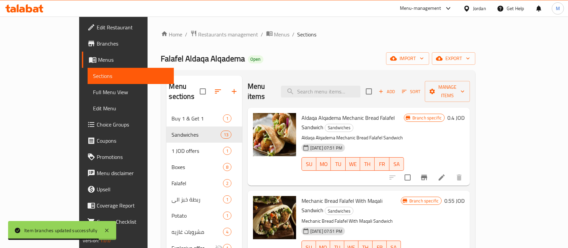
scroll to position [45, 0]
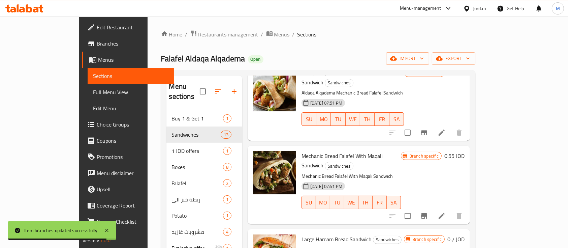
click at [427, 213] on icon "Branch-specific-item" at bounding box center [424, 215] width 6 height 5
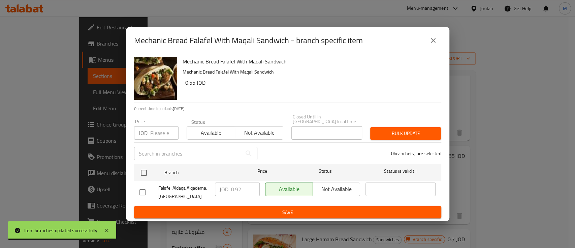
click at [561, 196] on div "Mechanic Bread Falafel With Maqali Sandwich - branch specific item Mechanic Bre…" at bounding box center [287, 124] width 575 height 248
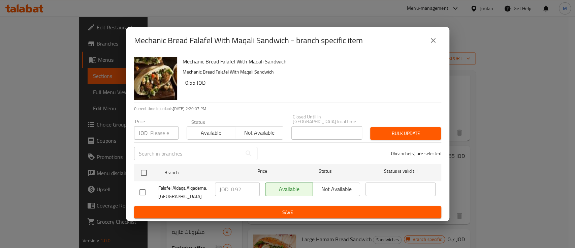
click at [434, 42] on icon "close" at bounding box center [433, 40] width 5 height 5
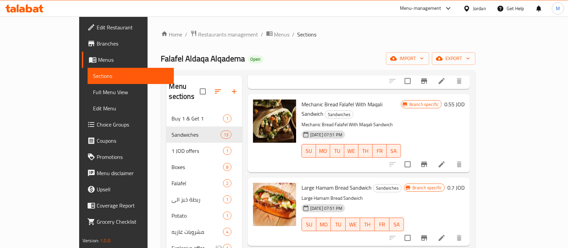
scroll to position [135, 0]
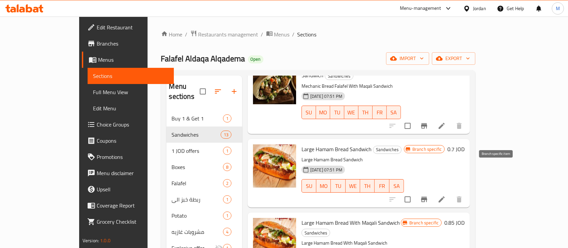
click at [427, 196] on icon "Branch-specific-item" at bounding box center [424, 198] width 6 height 5
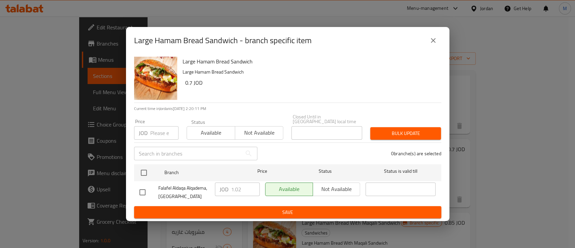
click at [433, 42] on icon "close" at bounding box center [433, 40] width 8 height 8
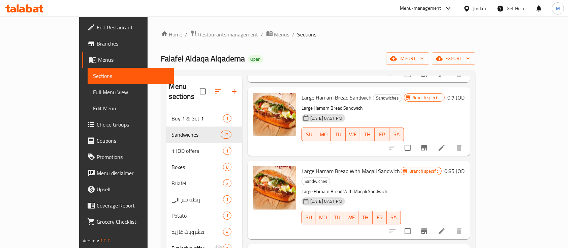
scroll to position [224, 0]
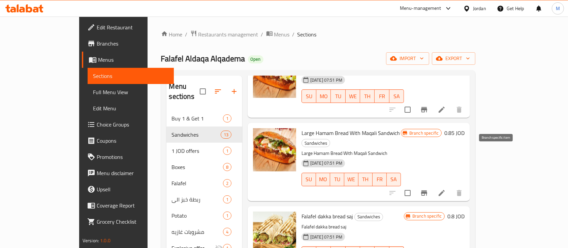
click at [432, 185] on button "Branch-specific-item" at bounding box center [424, 193] width 16 height 16
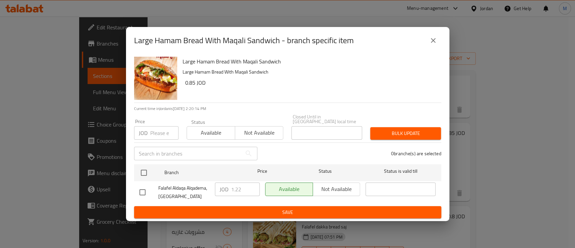
click at [432, 44] on icon "close" at bounding box center [433, 40] width 8 height 8
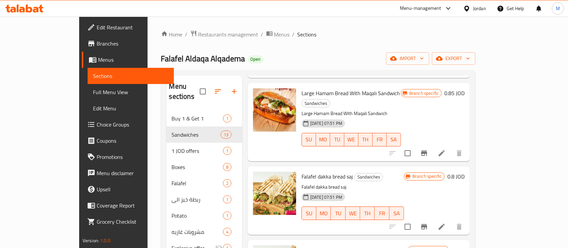
scroll to position [314, 0]
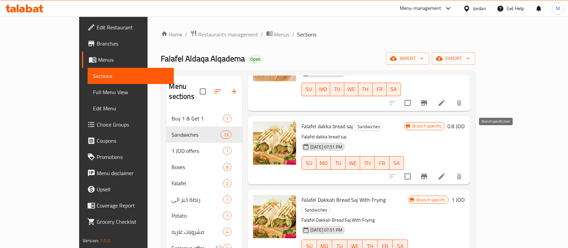
click at [432, 168] on button "Branch-specific-item" at bounding box center [424, 176] width 16 height 16
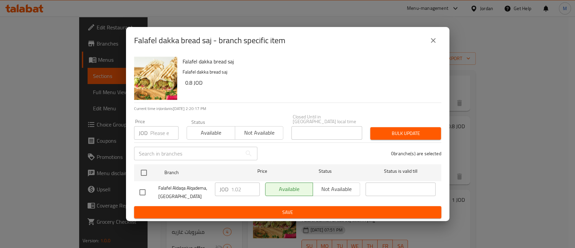
click at [435, 38] on button "close" at bounding box center [433, 40] width 16 height 16
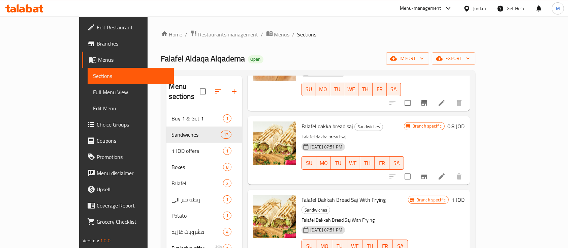
scroll to position [404, 0]
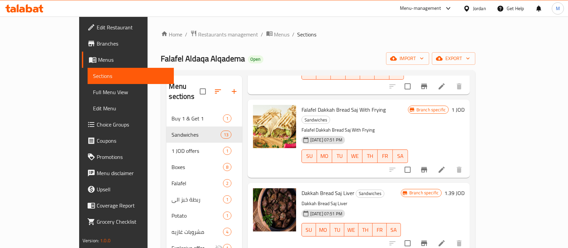
click at [428, 165] on icon "Branch-specific-item" at bounding box center [424, 169] width 8 height 8
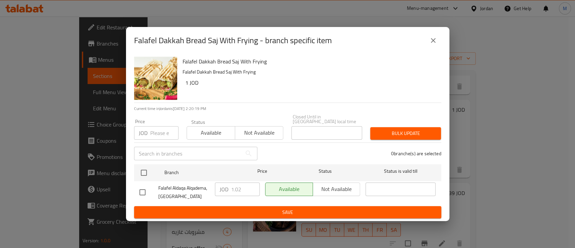
drag, startPoint x: 431, startPoint y: 42, endPoint x: 428, endPoint y: 58, distance: 16.9
click at [431, 42] on icon "close" at bounding box center [433, 40] width 8 height 8
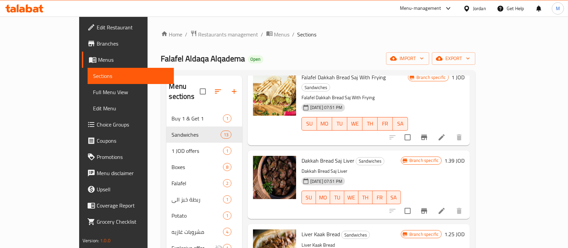
scroll to position [449, 0]
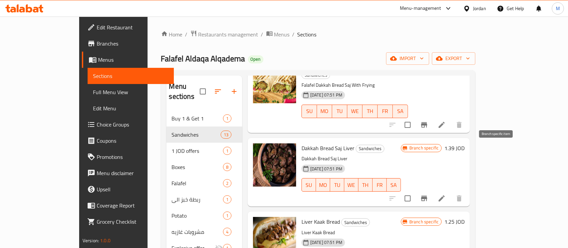
click at [427, 195] on icon "Branch-specific-item" at bounding box center [424, 197] width 6 height 5
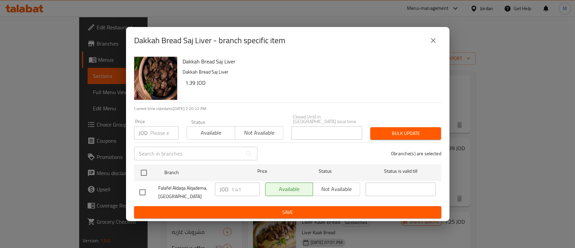
click at [432, 42] on icon "close" at bounding box center [433, 40] width 5 height 5
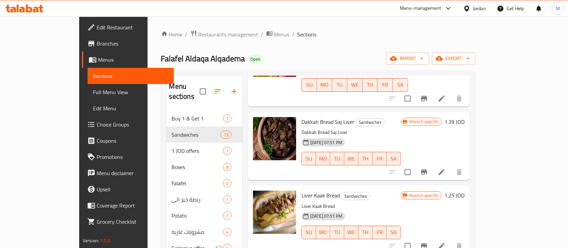
scroll to position [494, 0]
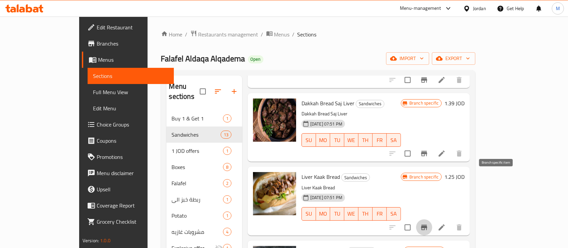
click at [428, 223] on icon "Branch-specific-item" at bounding box center [424, 227] width 8 height 8
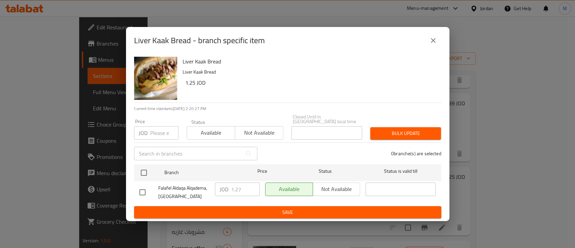
click at [432, 44] on icon "close" at bounding box center [433, 40] width 8 height 8
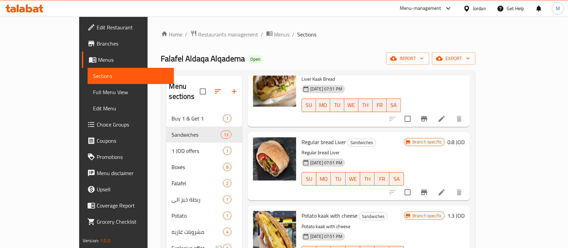
scroll to position [584, 0]
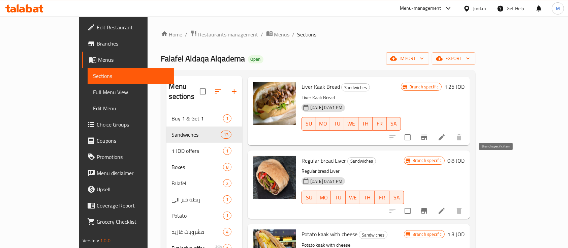
click at [428, 207] on icon "Branch-specific-item" at bounding box center [424, 211] width 8 height 8
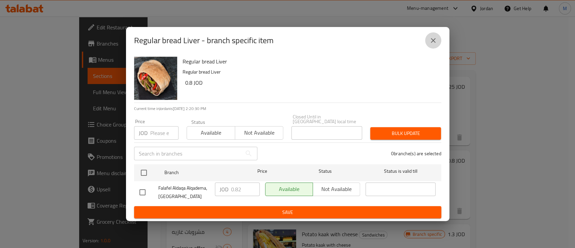
click at [430, 40] on icon "close" at bounding box center [433, 40] width 8 height 8
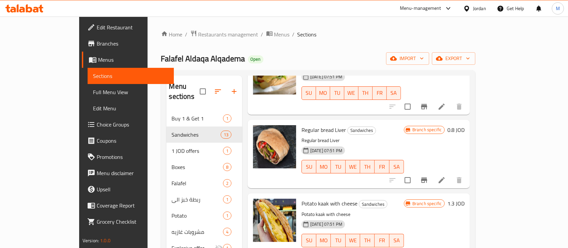
scroll to position [629, 0]
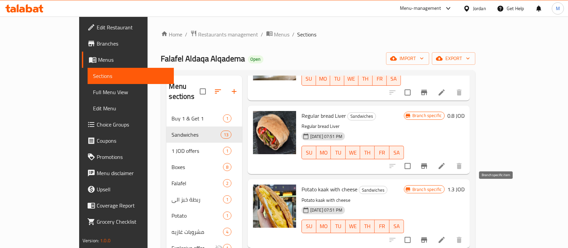
click at [428, 236] on icon "Branch-specific-item" at bounding box center [424, 240] width 8 height 8
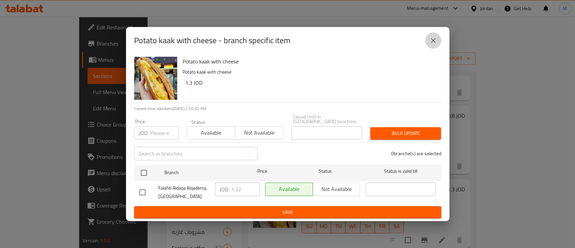
click at [431, 41] on icon "close" at bounding box center [433, 40] width 5 height 5
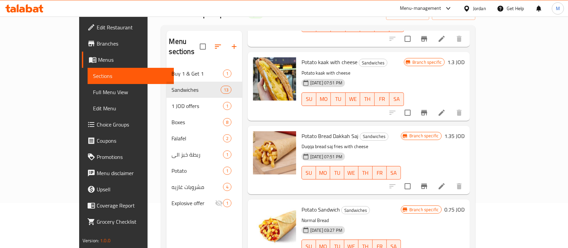
scroll to position [719, 0]
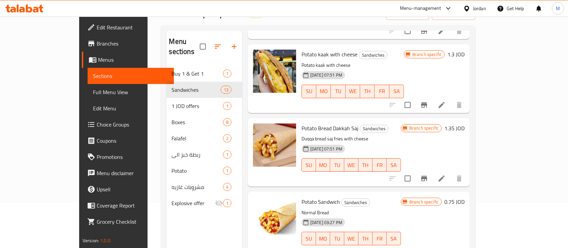
click at [428, 174] on icon "Branch-specific-item" at bounding box center [424, 178] width 8 height 8
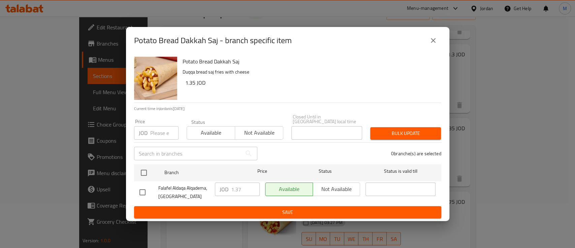
click at [434, 41] on icon "close" at bounding box center [433, 40] width 8 height 8
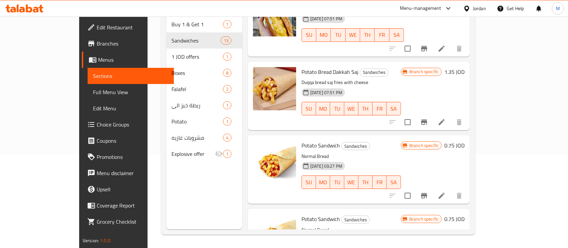
scroll to position [94, 0]
click at [427, 192] on icon "Branch-specific-item" at bounding box center [424, 194] width 6 height 5
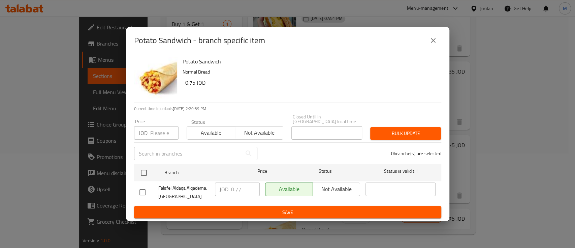
click at [430, 38] on button "close" at bounding box center [433, 40] width 16 height 16
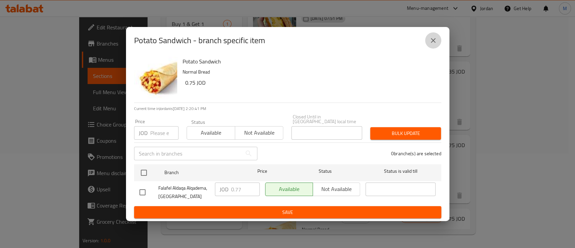
click at [432, 42] on icon "close" at bounding box center [433, 40] width 5 height 5
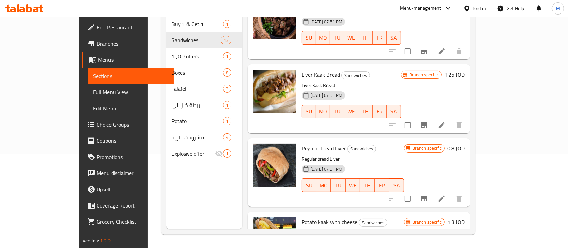
scroll to position [501, 0]
